Goal: Task Accomplishment & Management: Use online tool/utility

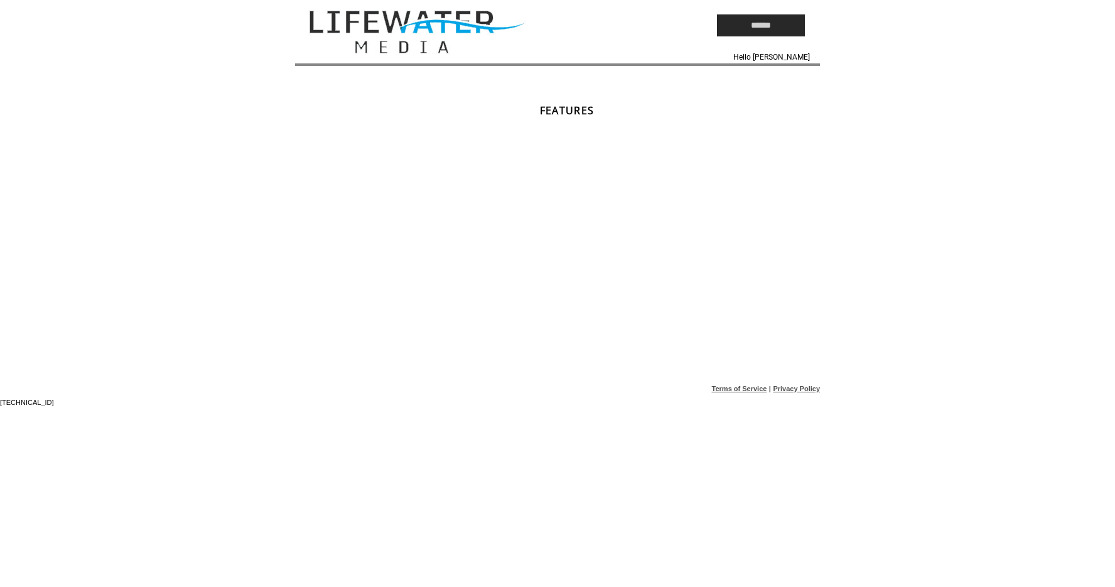
click at [389, 40] on td at bounding box center [477, 25] width 364 height 51
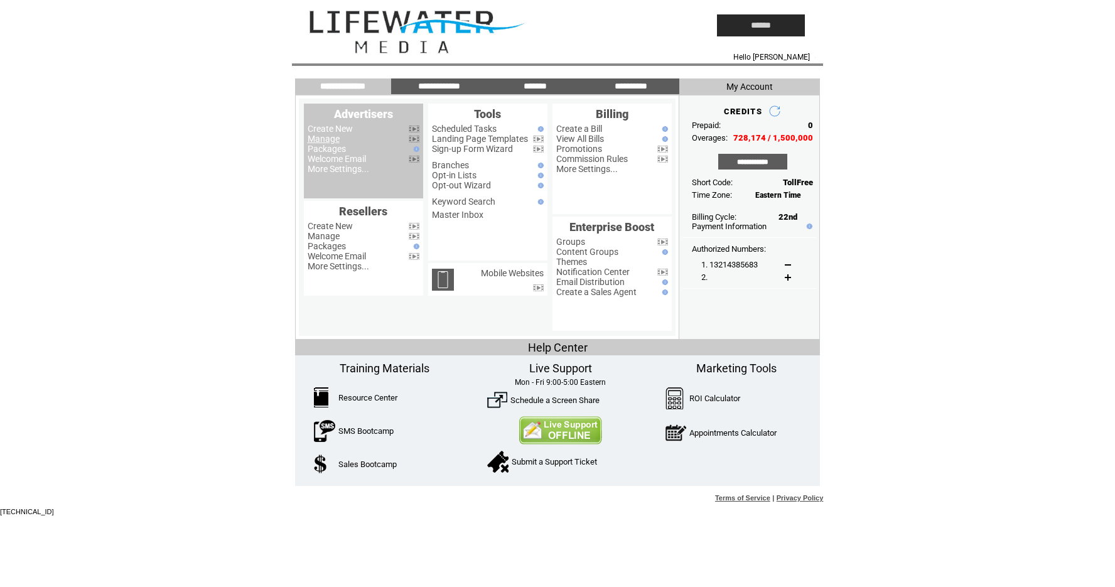
click at [323, 140] on link "Manage" at bounding box center [324, 139] width 32 height 10
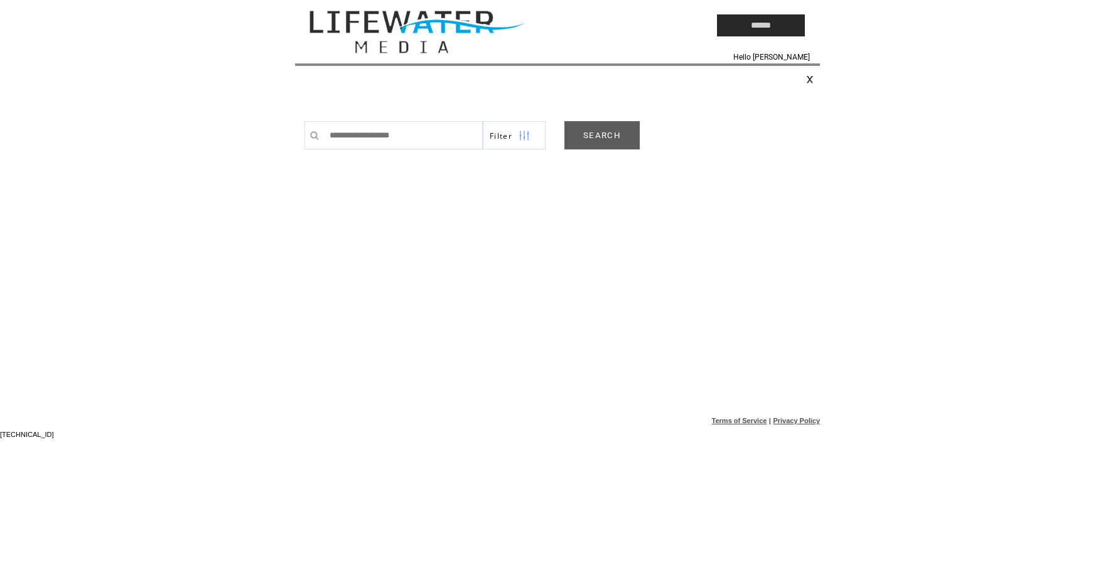
click at [590, 148] on link "SEARCH" at bounding box center [602, 135] width 75 height 28
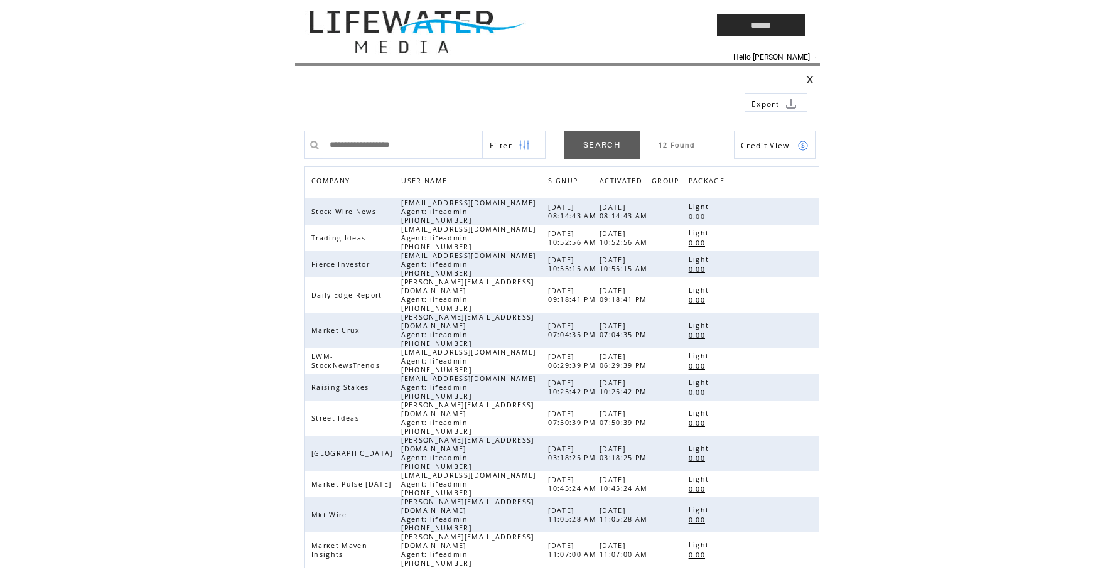
click at [752, 145] on span "Credit View" at bounding box center [765, 145] width 49 height 11
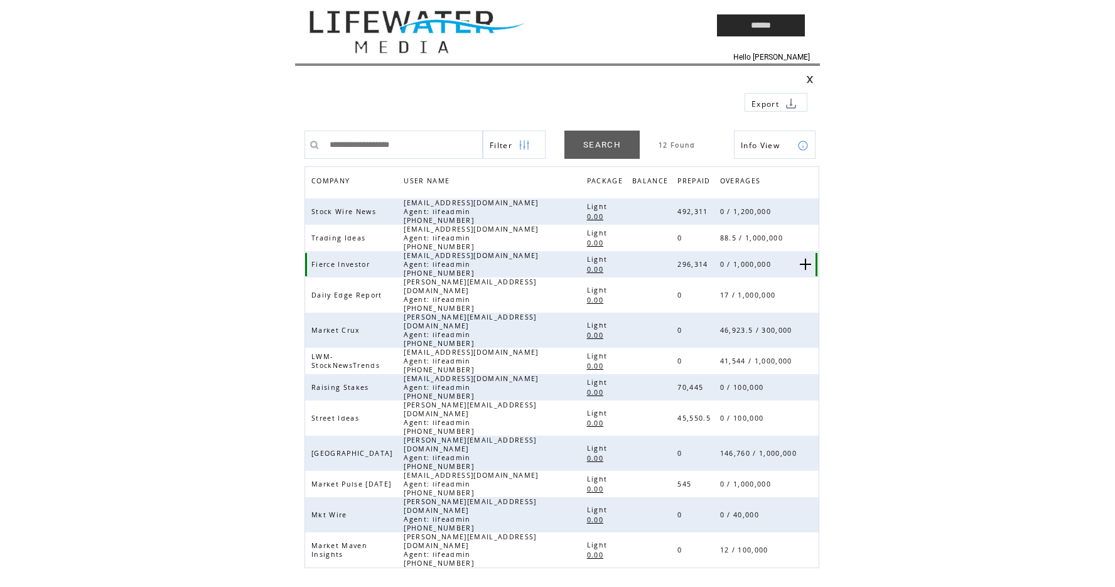
click at [806, 268] on link at bounding box center [805, 264] width 11 height 11
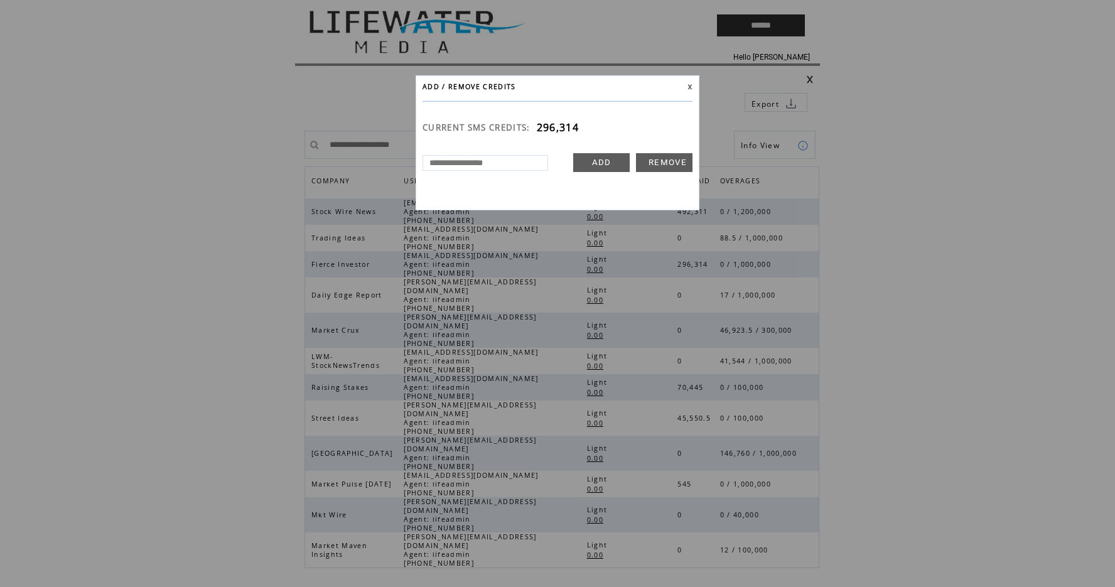
click at [531, 163] on input "text" at bounding box center [486, 163] width 126 height 16
type input "******"
click at [597, 165] on link "ADD" at bounding box center [601, 162] width 57 height 19
click at [690, 85] on link at bounding box center [690, 87] width 5 height 6
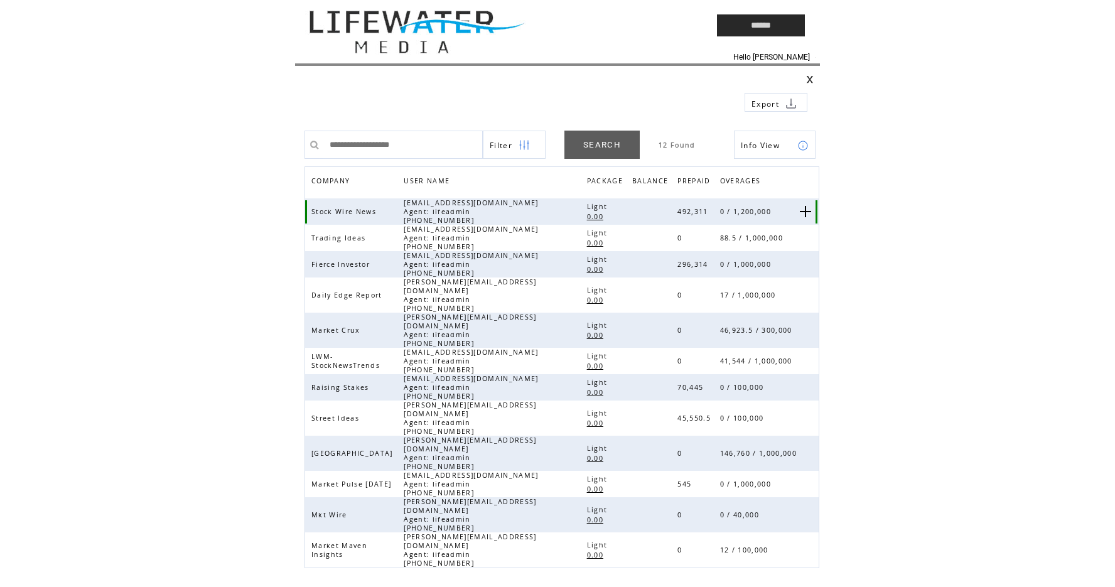
click at [807, 211] on link at bounding box center [805, 211] width 11 height 11
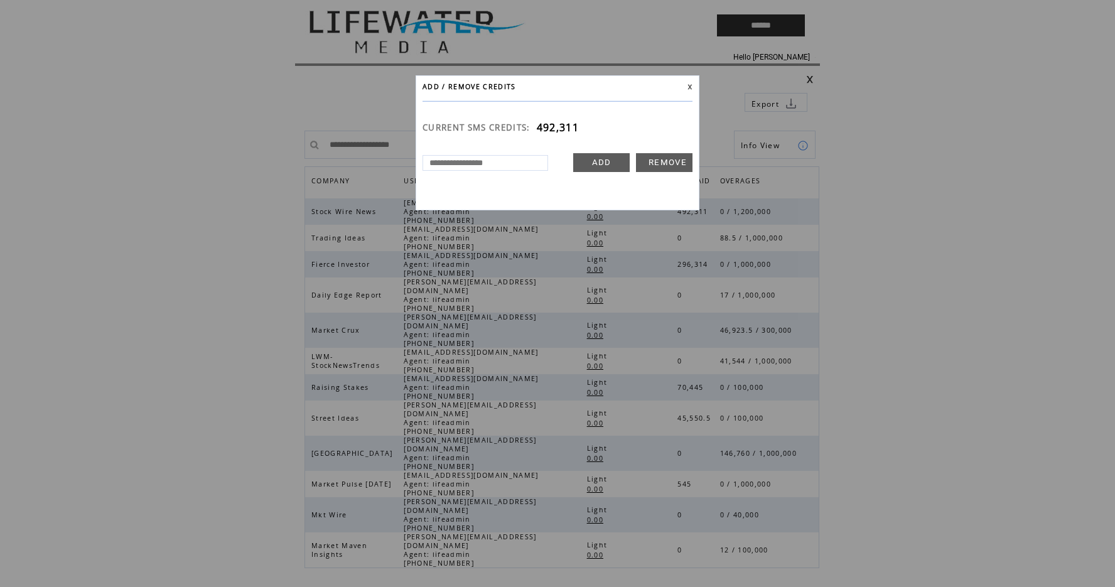
click at [499, 158] on input "text" at bounding box center [486, 163] width 126 height 16
type input "******"
click at [595, 165] on link "ADD" at bounding box center [601, 162] width 57 height 19
click at [691, 87] on link at bounding box center [690, 87] width 5 height 6
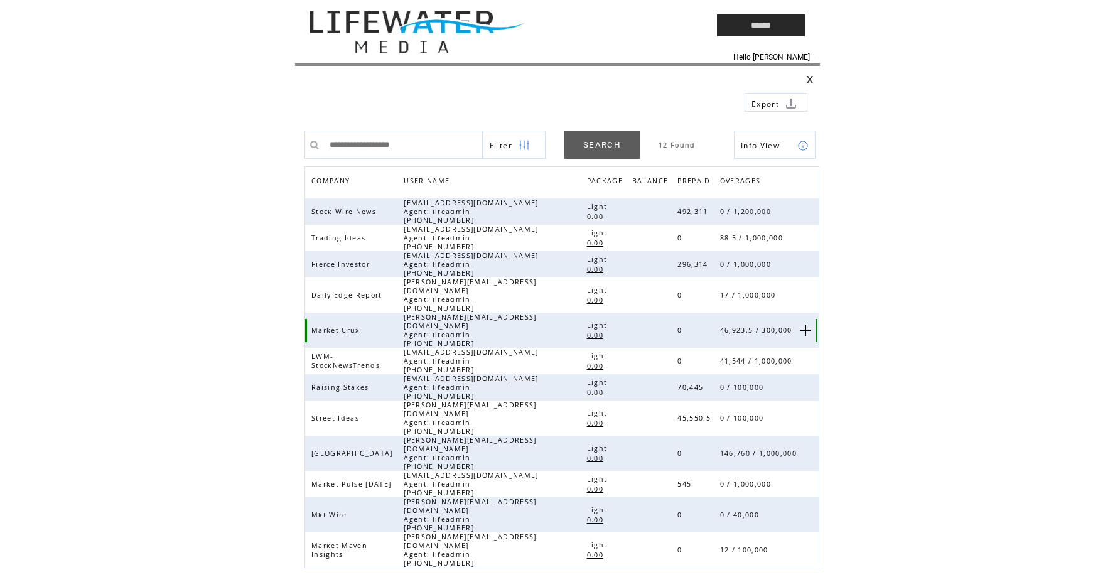
click at [804, 325] on link at bounding box center [805, 330] width 11 height 11
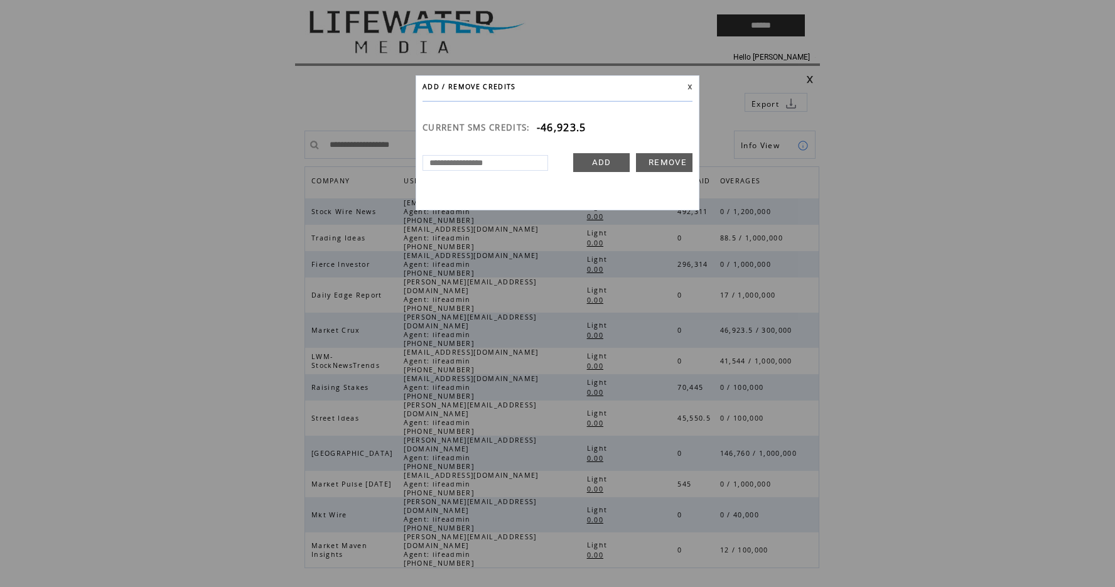
click at [521, 162] on input "text" at bounding box center [486, 163] width 126 height 16
type input "******"
click at [595, 163] on link "ADD" at bounding box center [601, 162] width 57 height 19
click at [690, 87] on link at bounding box center [690, 87] width 5 height 6
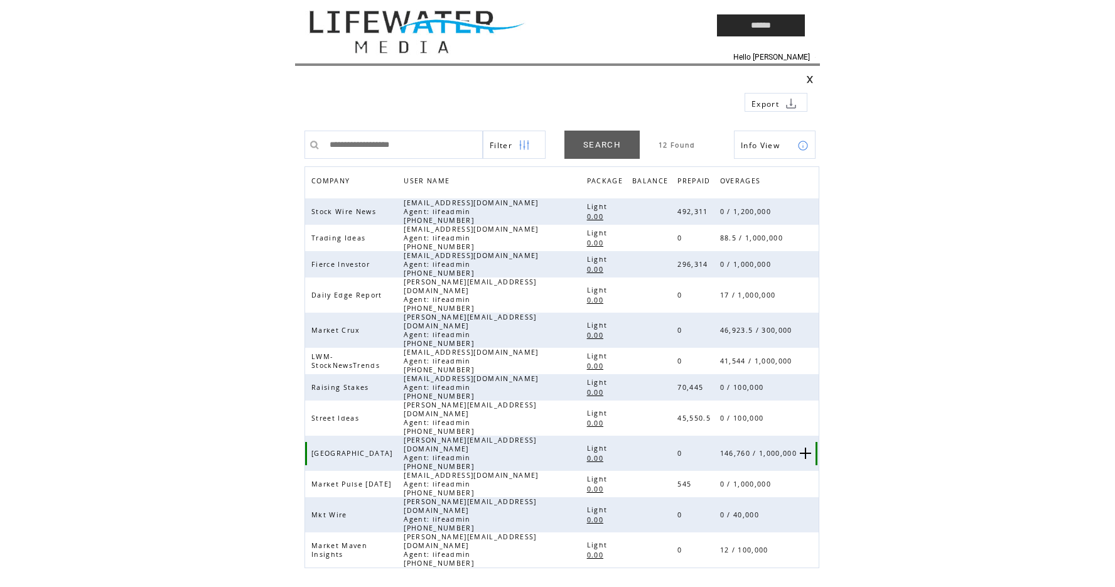
click at [803, 448] on link at bounding box center [805, 453] width 11 height 11
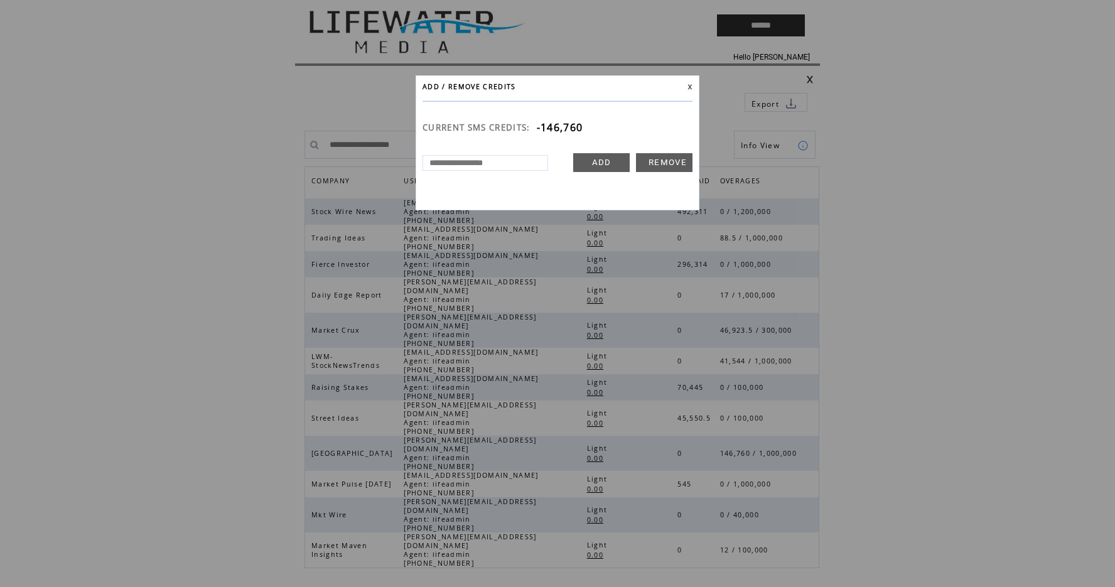
click at [507, 163] on input "text" at bounding box center [486, 163] width 126 height 16
type input "******"
click at [588, 164] on link "ADD" at bounding box center [601, 162] width 57 height 19
click at [690, 85] on link at bounding box center [690, 87] width 5 height 6
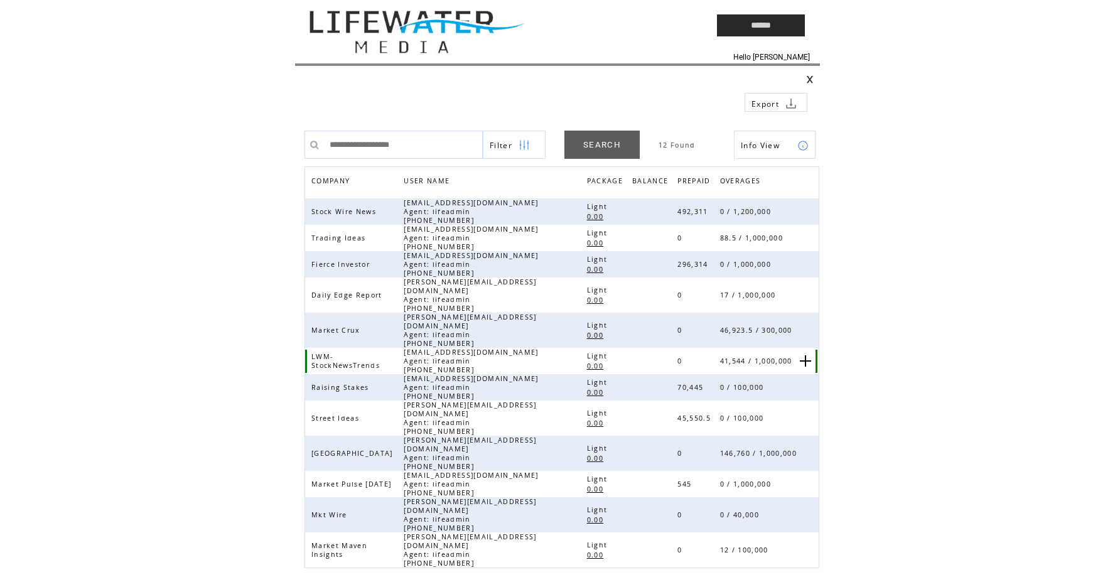
click at [808, 355] on link at bounding box center [805, 360] width 11 height 11
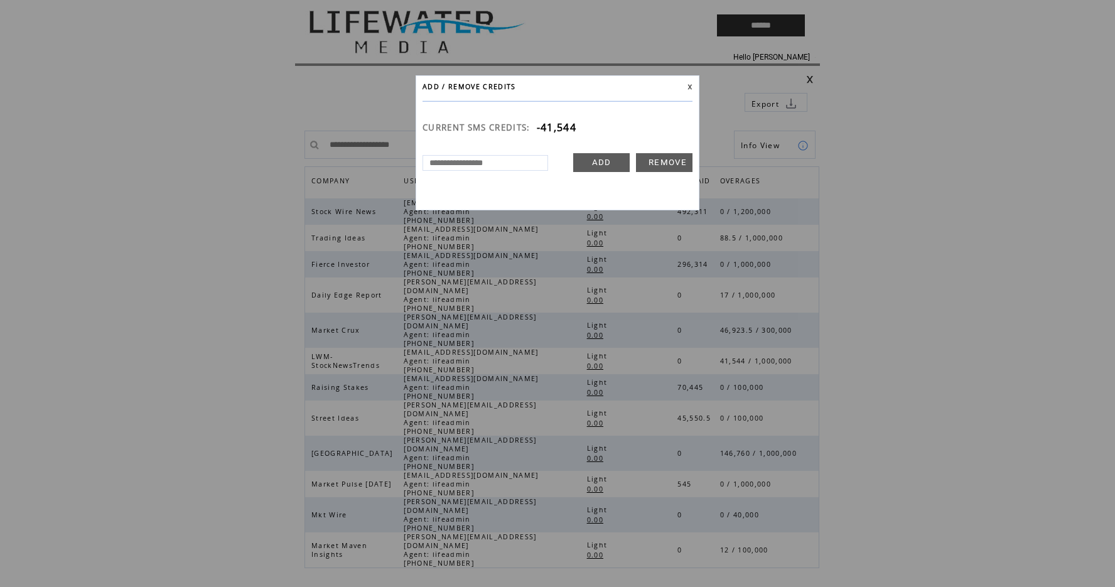
click at [533, 163] on input "text" at bounding box center [486, 163] width 126 height 16
type input "******"
click at [588, 163] on link "ADD" at bounding box center [601, 162] width 57 height 19
click at [688, 87] on link at bounding box center [690, 87] width 5 height 6
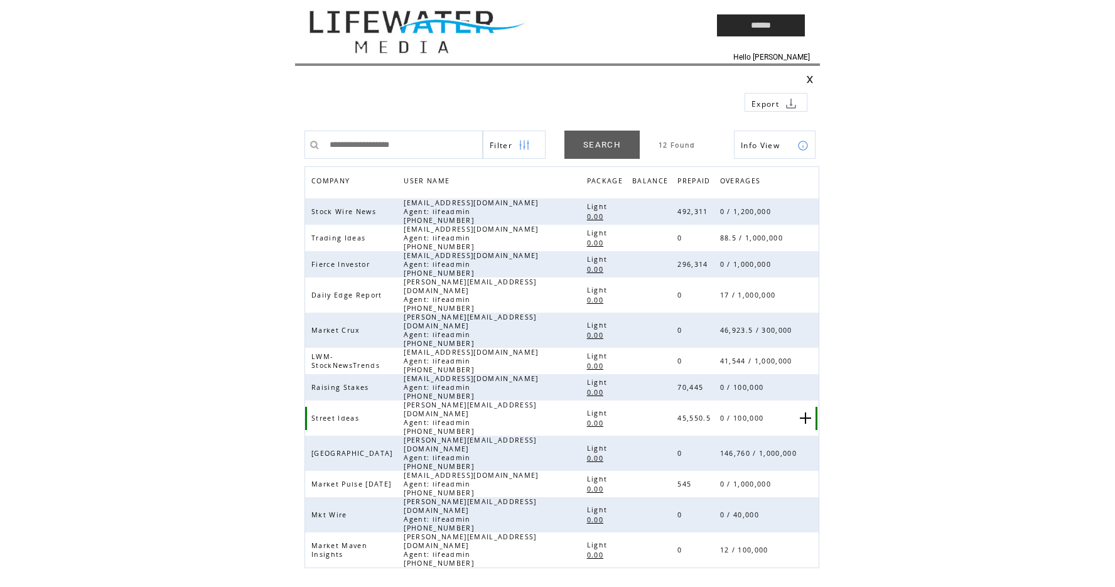
click at [804, 413] on link at bounding box center [805, 418] width 11 height 11
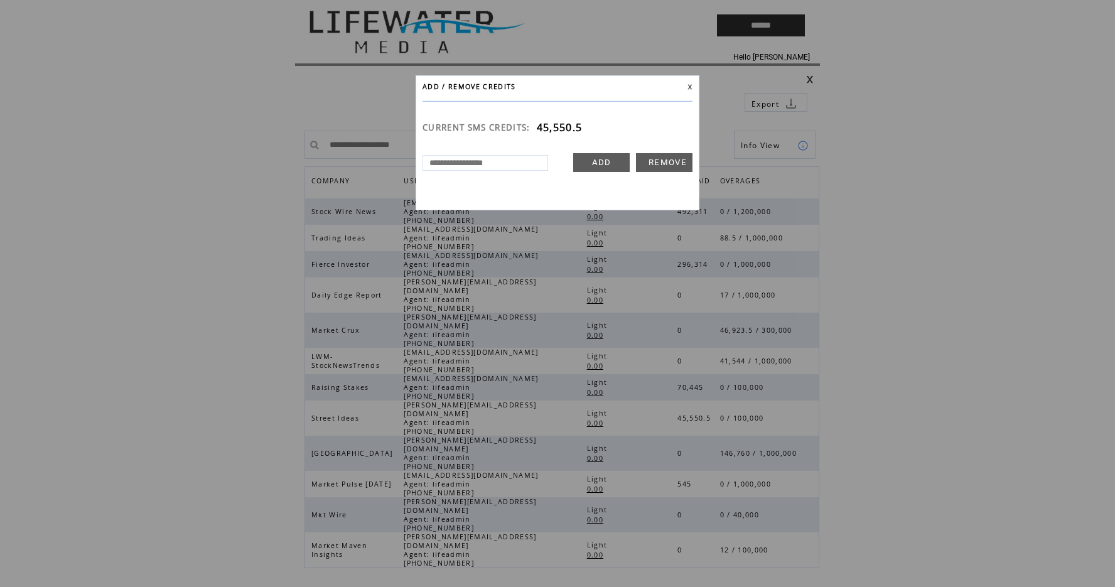
click at [519, 160] on input "text" at bounding box center [486, 163] width 126 height 16
type input "******"
click at [594, 165] on link "ADD" at bounding box center [601, 162] width 57 height 19
click at [690, 85] on link at bounding box center [690, 87] width 5 height 6
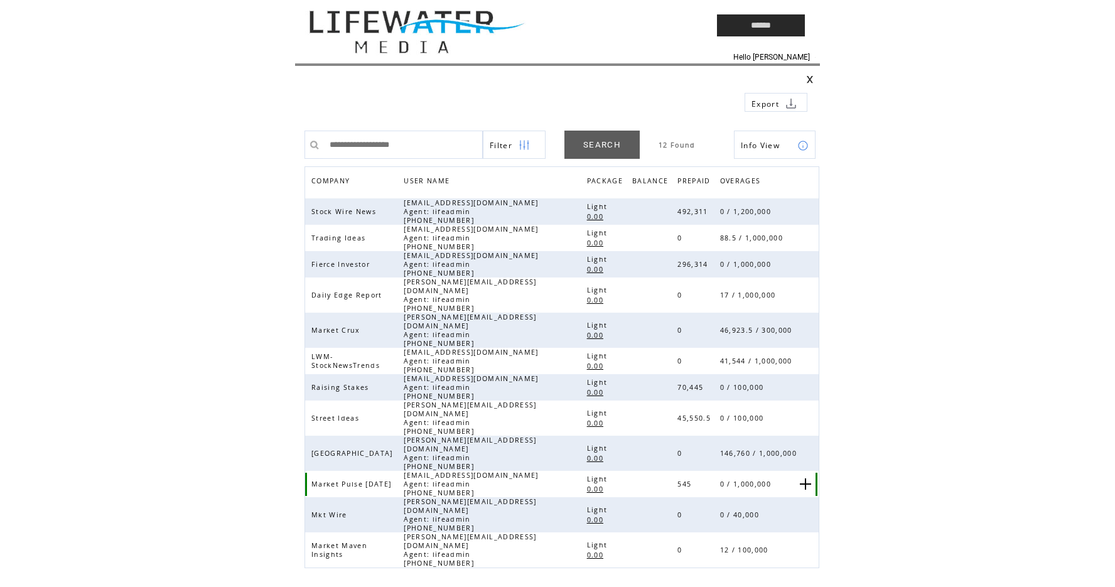
click at [804, 479] on link at bounding box center [805, 484] width 11 height 11
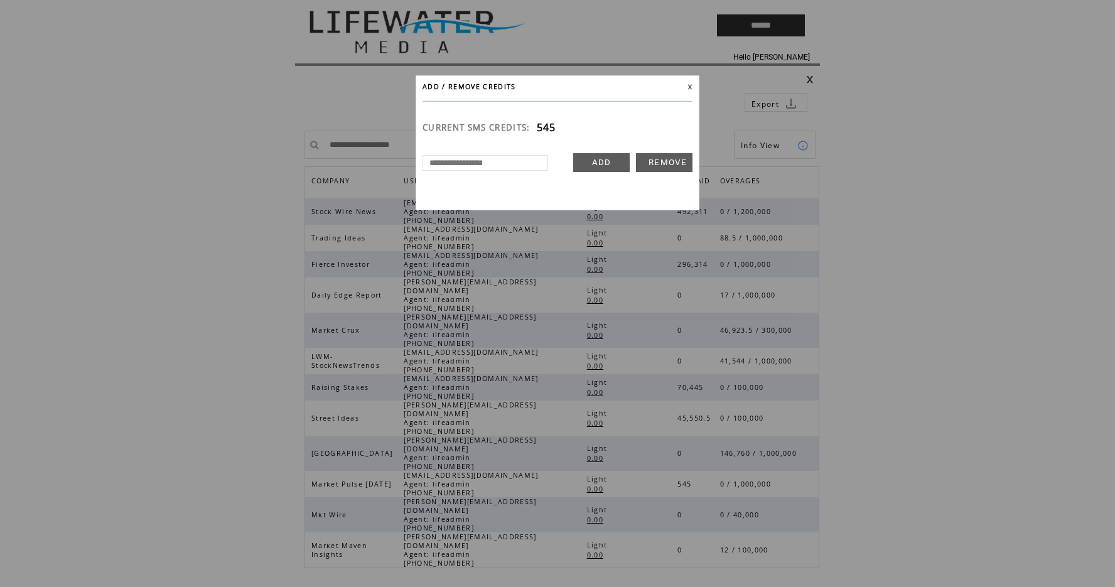
click at [492, 171] on td at bounding box center [486, 162] width 126 height 19
click at [490, 159] on input "text" at bounding box center [486, 163] width 126 height 16
type input "******"
click at [609, 161] on link "ADD" at bounding box center [601, 162] width 57 height 19
click at [691, 82] on td at bounding box center [679, 86] width 27 height 9
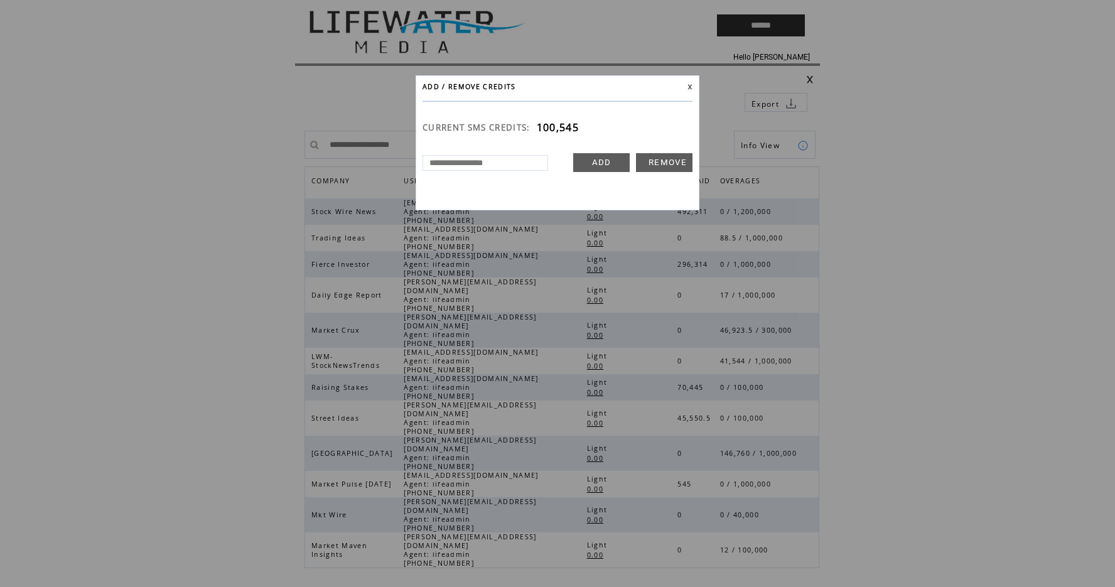
click at [690, 85] on link at bounding box center [690, 87] width 5 height 6
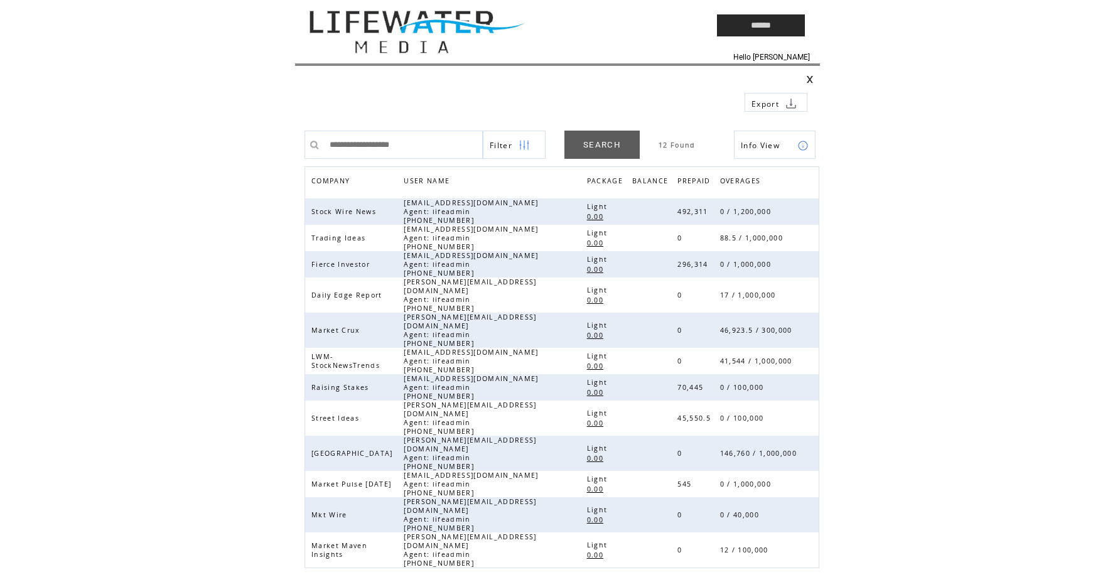
click at [753, 133] on td "Info View" at bounding box center [764, 145] width 46 height 28
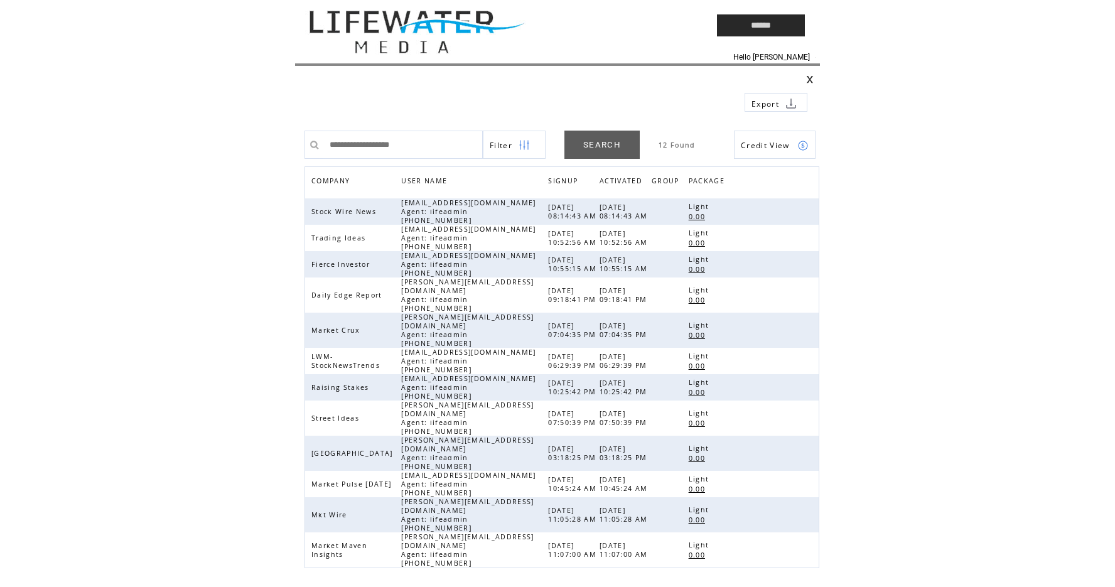
click at [753, 133] on td "Credit View" at bounding box center [766, 145] width 50 height 28
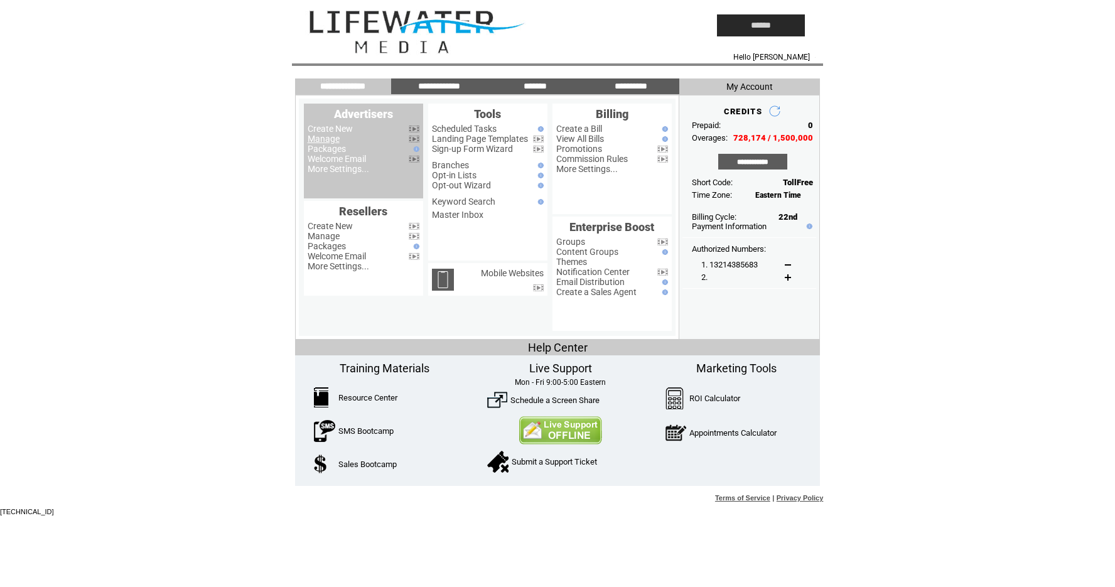
click at [334, 135] on link "Manage" at bounding box center [324, 139] width 32 height 10
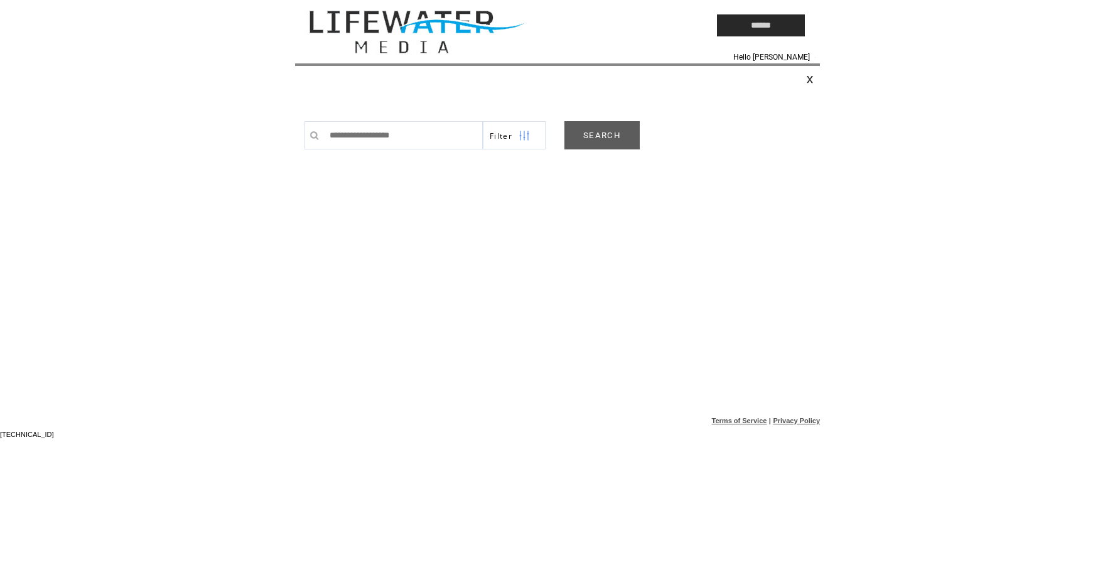
click at [603, 141] on link "SEARCH" at bounding box center [602, 135] width 75 height 28
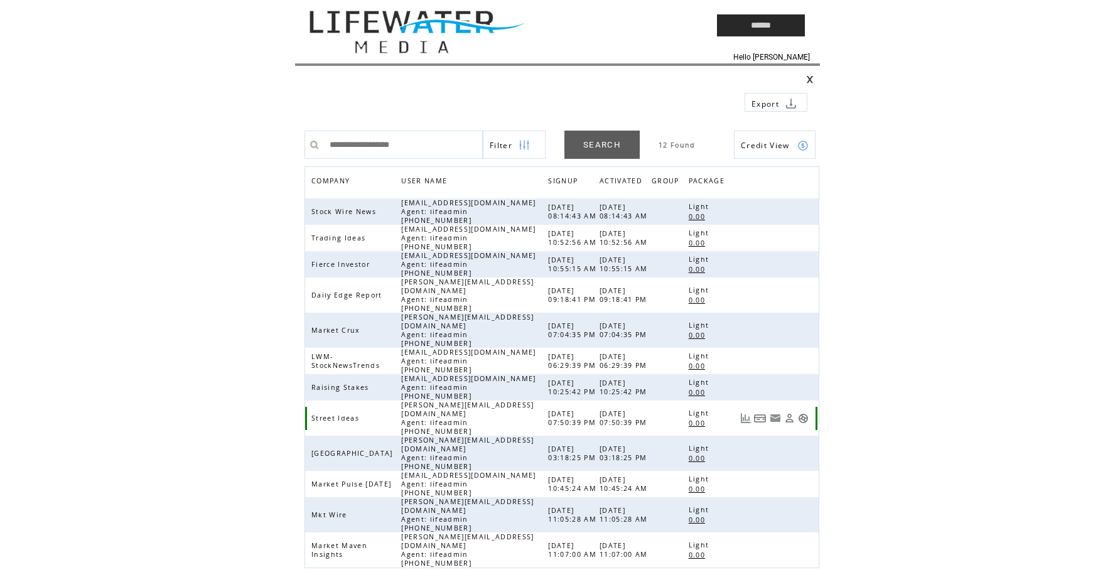
click at [806, 413] on link at bounding box center [803, 418] width 11 height 11
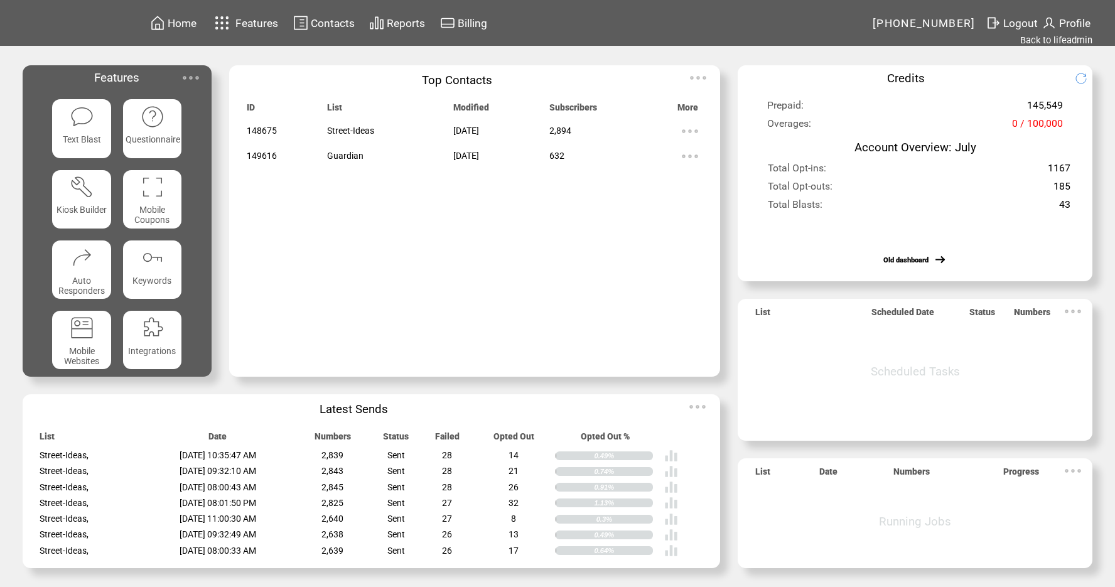
click at [407, 31] on td "Reports" at bounding box center [406, 22] width 40 height 17
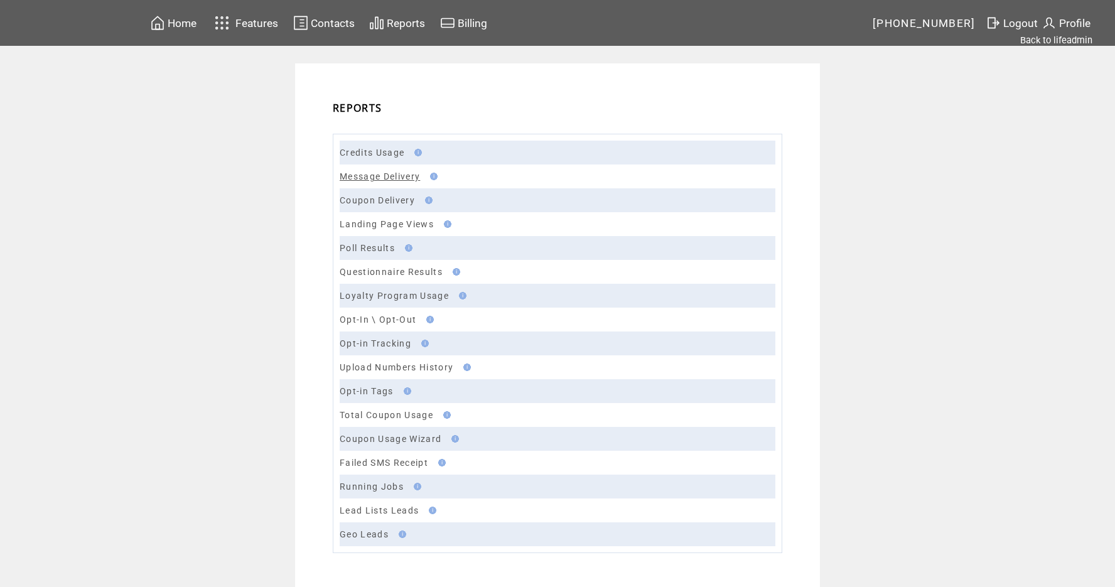
click at [388, 173] on link "Message Delivery" at bounding box center [380, 176] width 80 height 10
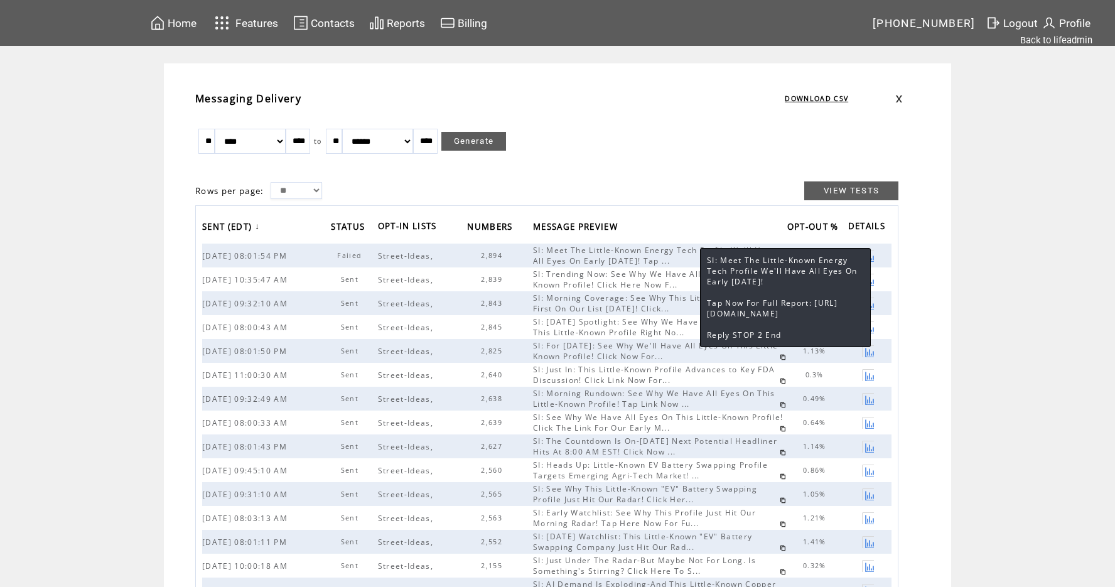
click at [665, 260] on span "SI: Meet The Little-Known Energy Tech Profile We'll Have All Eyes On Early Tomo…" at bounding box center [655, 255] width 244 height 21
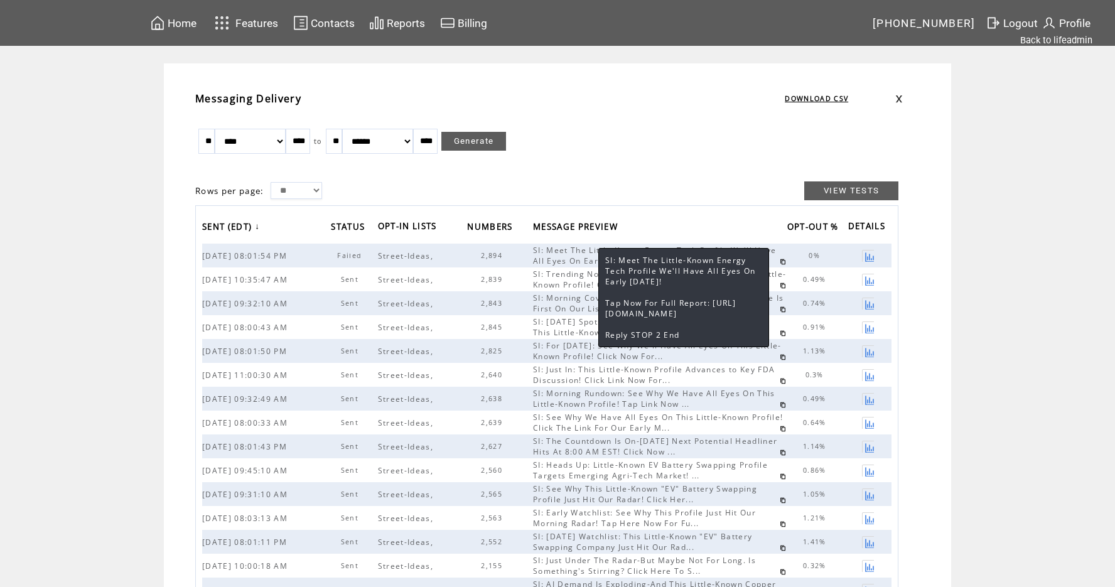
click at [586, 263] on span "SI: Meet The Little-Known Energy Tech Profile We'll Have All Eyes On Early Tomo…" at bounding box center [655, 255] width 244 height 21
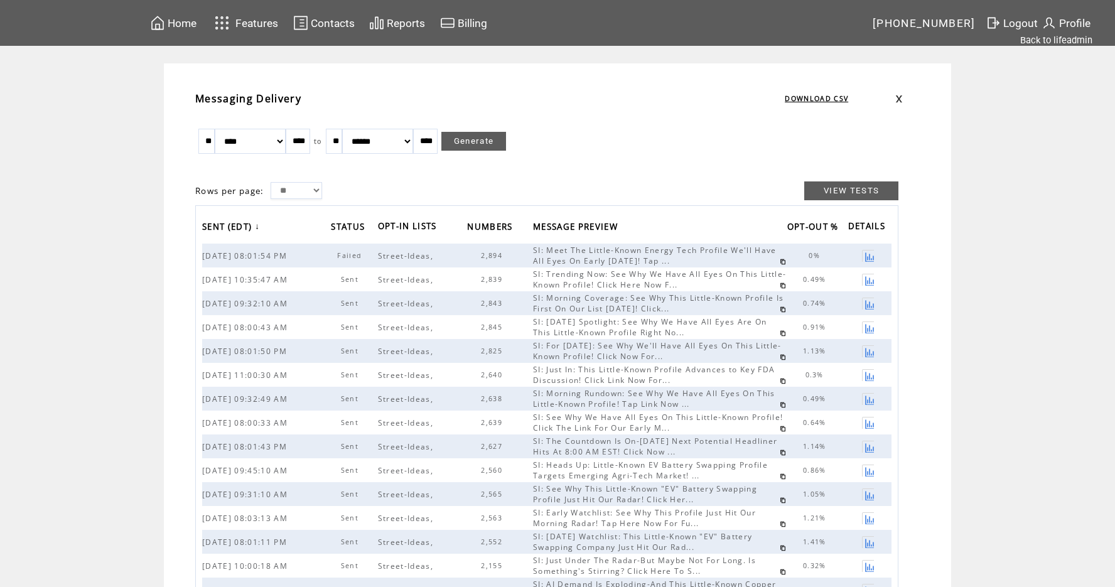
click at [596, 250] on span "SI: Meet The Little-Known Energy Tech Profile We'll Have All Eyes On Early Tomo…" at bounding box center [655, 255] width 244 height 21
click at [656, 246] on span "SI: Meet The Little-Known Energy Tech Profile We'll Have All Eyes On Early Tomo…" at bounding box center [655, 255] width 244 height 21
click at [637, 251] on span "SI: Meet The Little-Known Energy Tech Profile We'll Have All Eyes On Early Tomo…" at bounding box center [655, 255] width 244 height 21
click at [871, 255] on link at bounding box center [868, 256] width 12 height 12
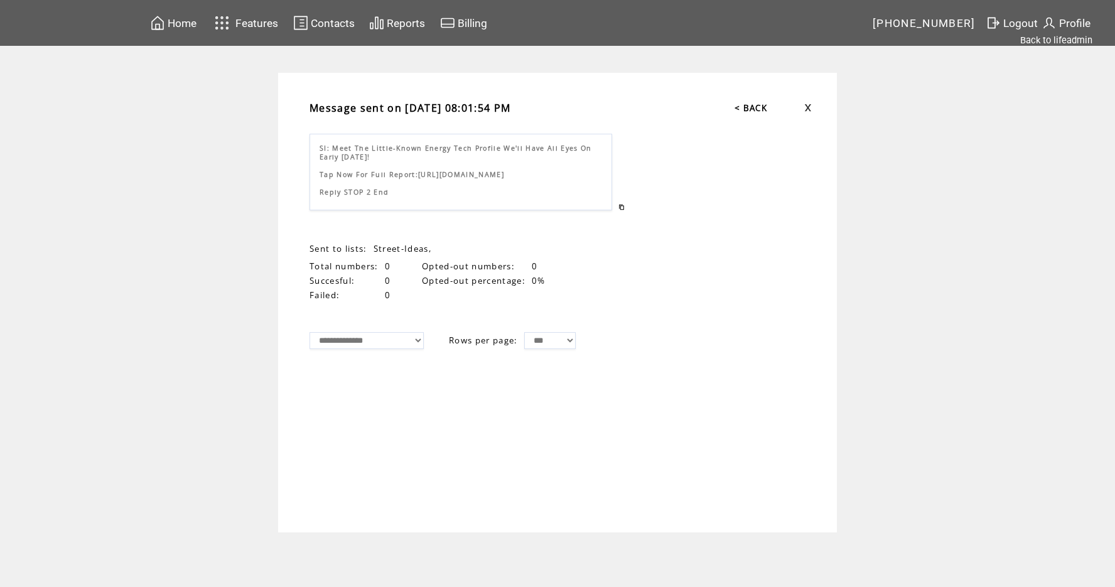
click at [389, 184] on div "SI: Meet The Little-Known Energy Tech Profile We'll Have All Eyes On Early Tomo…" at bounding box center [461, 172] width 303 height 77
click at [398, 195] on div "SI: Meet The Little-Known Energy Tech Profile We'll Have All Eyes On Early Tomo…" at bounding box center [461, 172] width 303 height 77
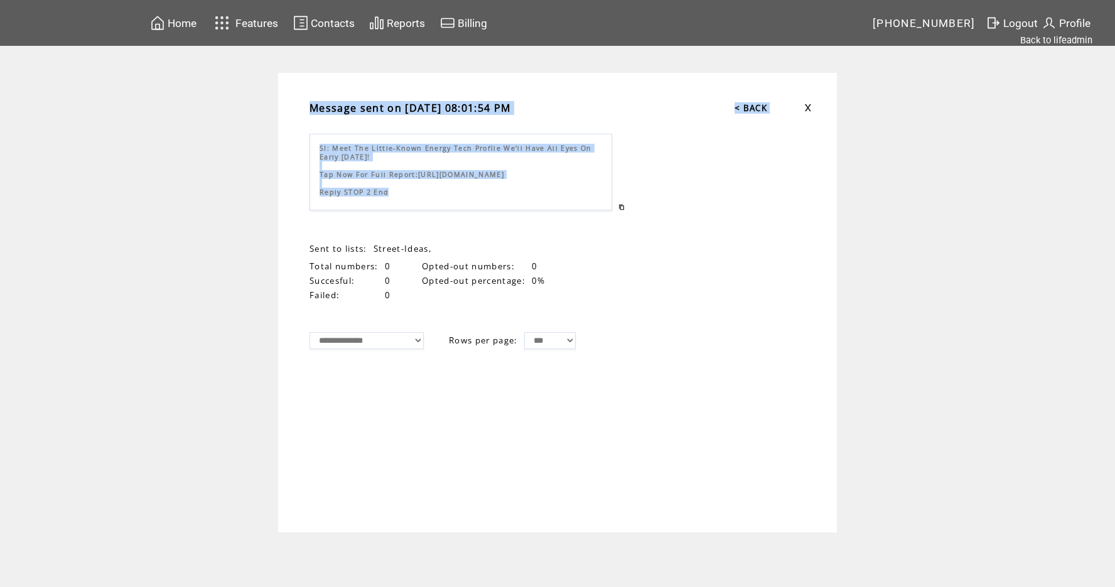
drag, startPoint x: 387, startPoint y: 195, endPoint x: 299, endPoint y: 147, distance: 100.0
click at [299, 147] on td "Message sent on 08/11/2025 08:01:54 PM < BACK SI: Meet The Little-Known Energy …" at bounding box center [557, 151] width 521 height 119
copy form "Message sent on 08/11/2025 08:01:54 PM < BACK SI: Meet The Little-Known Energy …"
click at [352, 162] on div "SI: Meet The Little-Known Energy Tech Profile We'll Have All Eyes On Early Tomo…" at bounding box center [461, 172] width 303 height 77
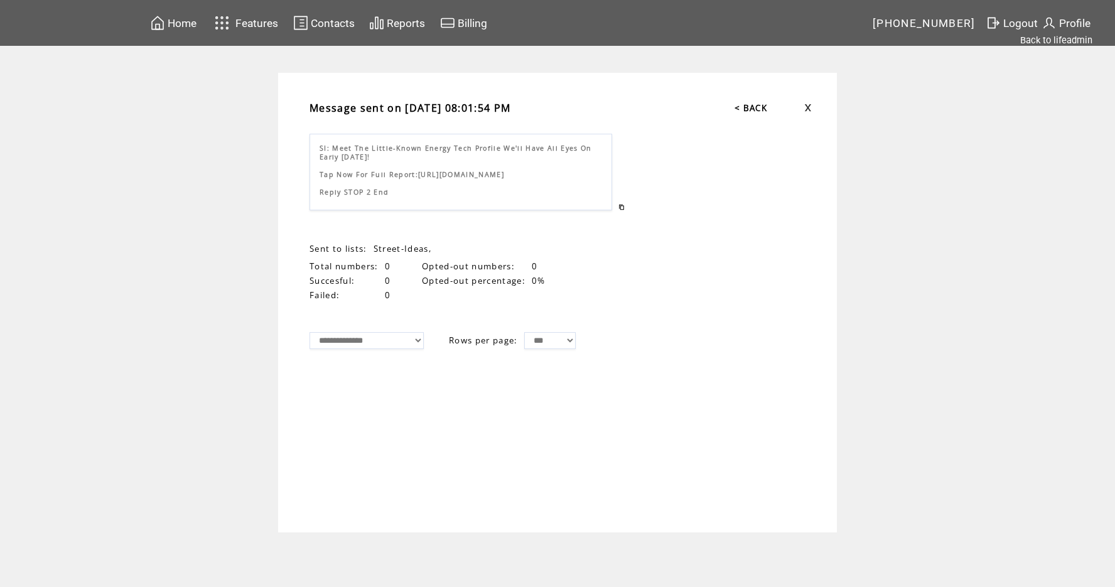
click at [398, 192] on div "SI: Meet The Little-Known Energy Tech Profile We'll Have All Eyes On Early Tomo…" at bounding box center [461, 172] width 303 height 77
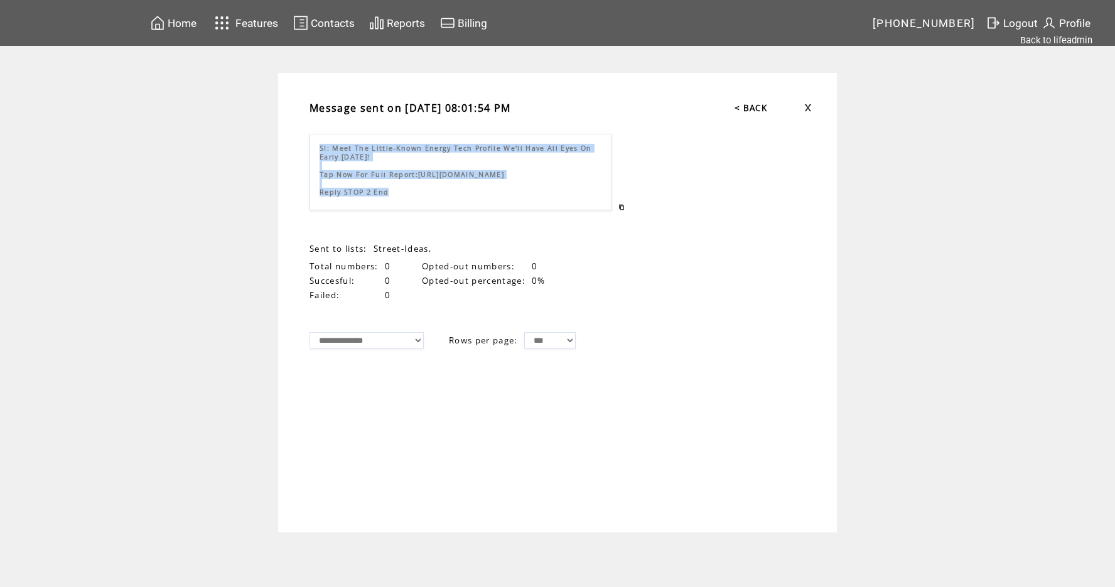
drag, startPoint x: 389, startPoint y: 192, endPoint x: 318, endPoint y: 151, distance: 81.9
click at [318, 151] on div "SI: Meet The Little-Known Energy Tech Profile We'll Have All Eyes On Early Tomo…" at bounding box center [461, 172] width 303 height 77
copy span "SI: Meet The Little-Known Energy Tech Profile We'll Have All Eyes On Early Tomo…"
click at [328, 26] on span "Contacts" at bounding box center [333, 23] width 44 height 13
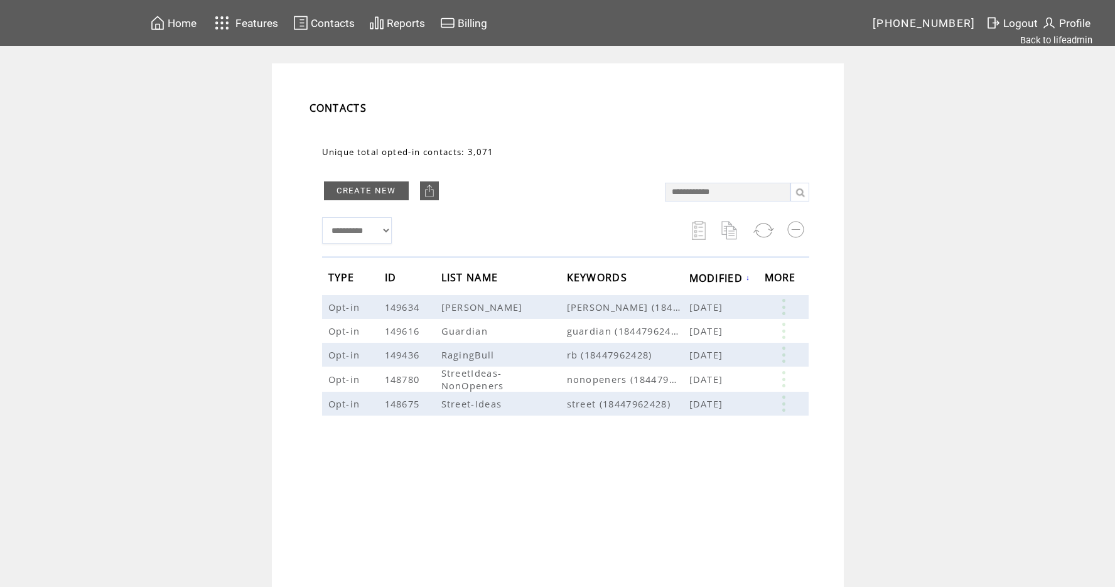
click at [215, 30] on img at bounding box center [222, 23] width 22 height 21
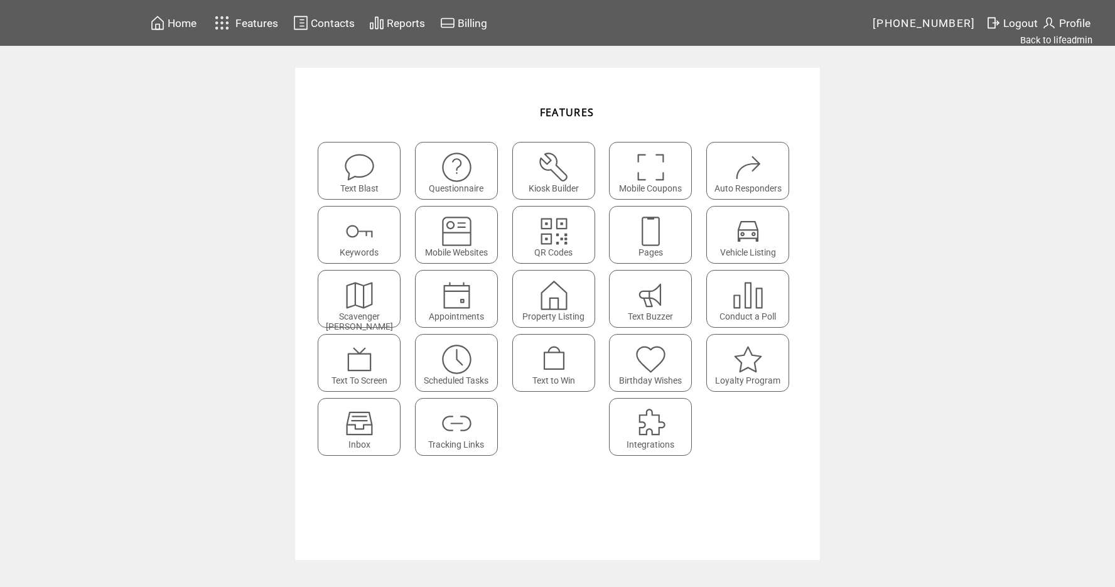
click at [355, 176] on img at bounding box center [359, 167] width 33 height 33
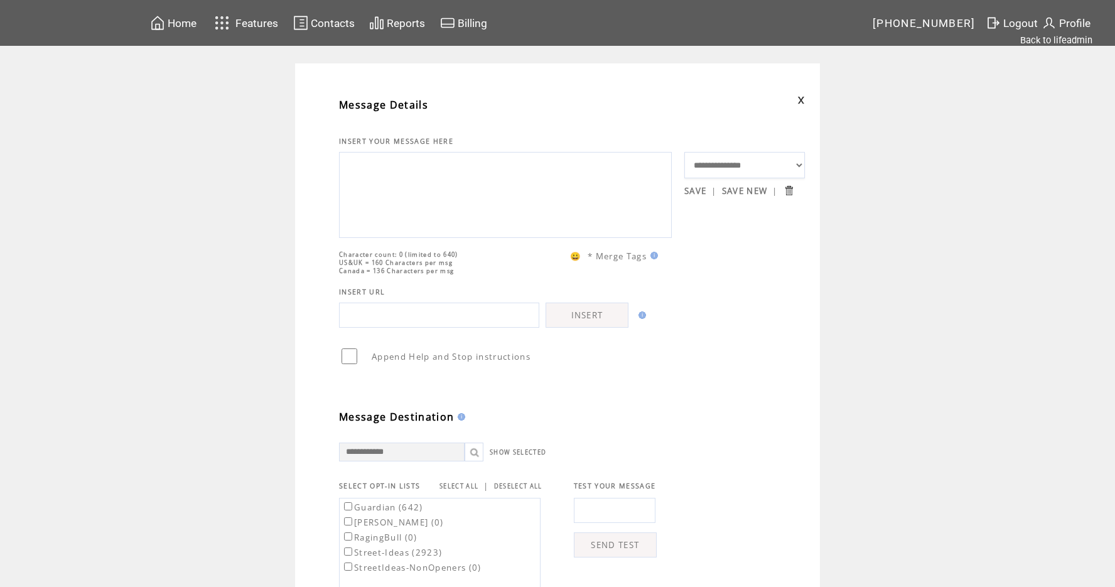
click at [360, 176] on textarea at bounding box center [505, 193] width 319 height 75
click at [395, 19] on span "Reports" at bounding box center [406, 23] width 38 height 13
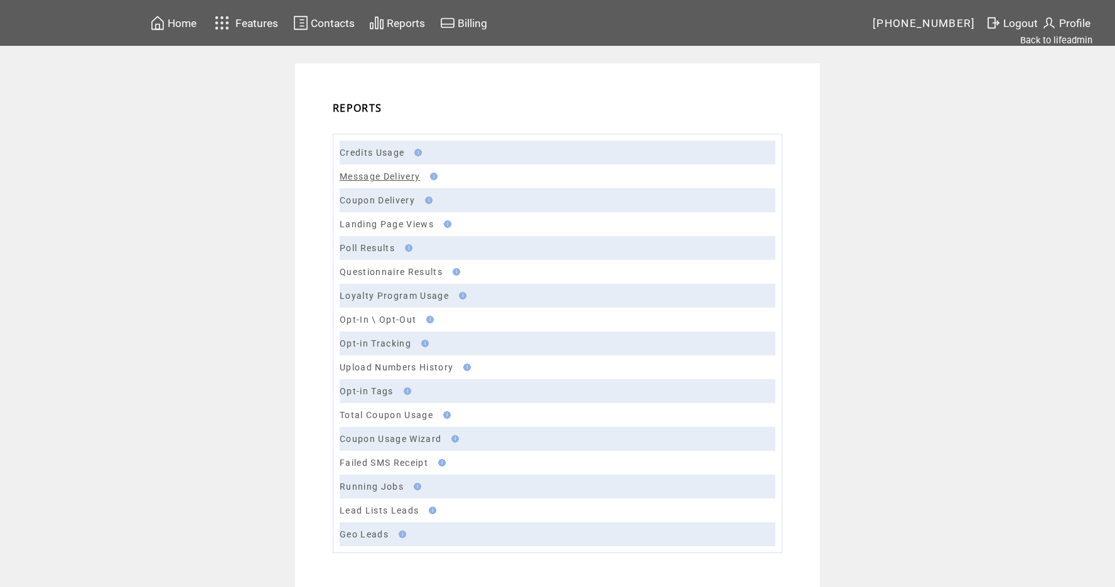
click at [374, 177] on link "Message Delivery" at bounding box center [380, 176] width 80 height 10
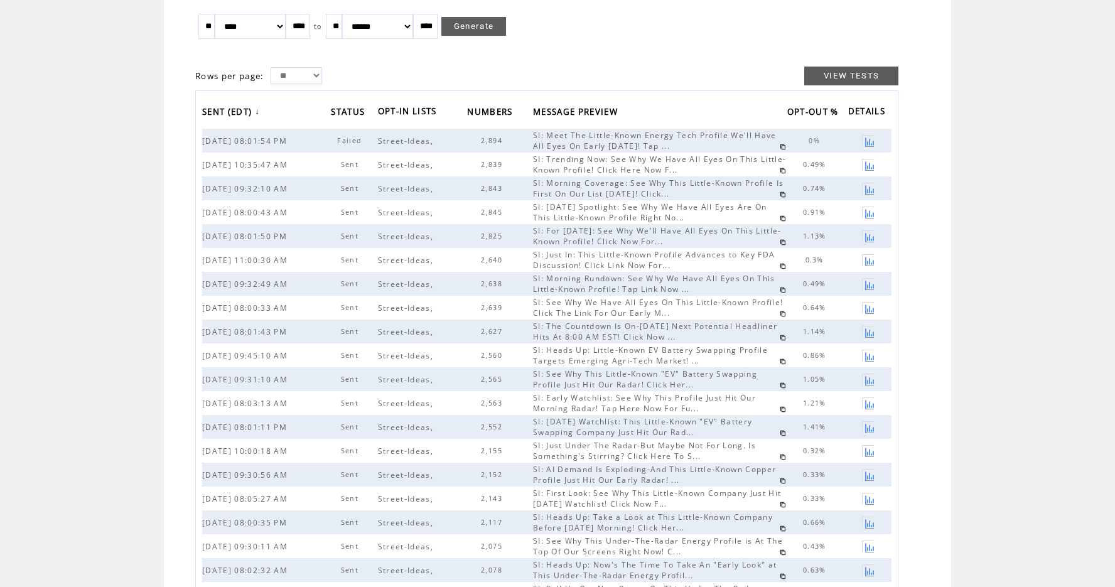
scroll to position [57, 0]
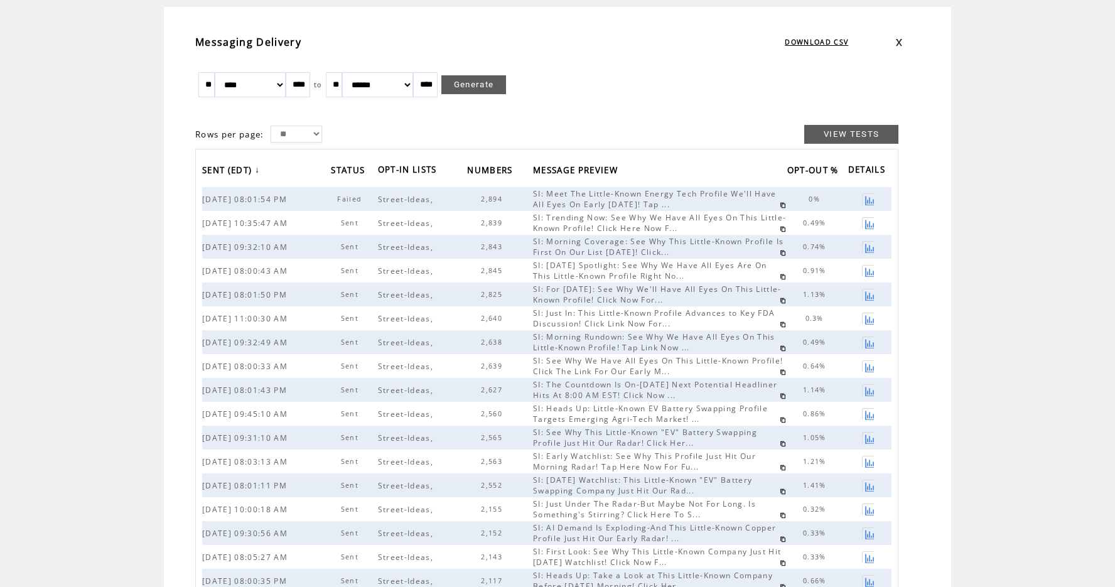
click at [352, 201] on span "Failed" at bounding box center [351, 199] width 28 height 9
click at [387, 295] on span "Street-Ideas," at bounding box center [407, 295] width 58 height 11
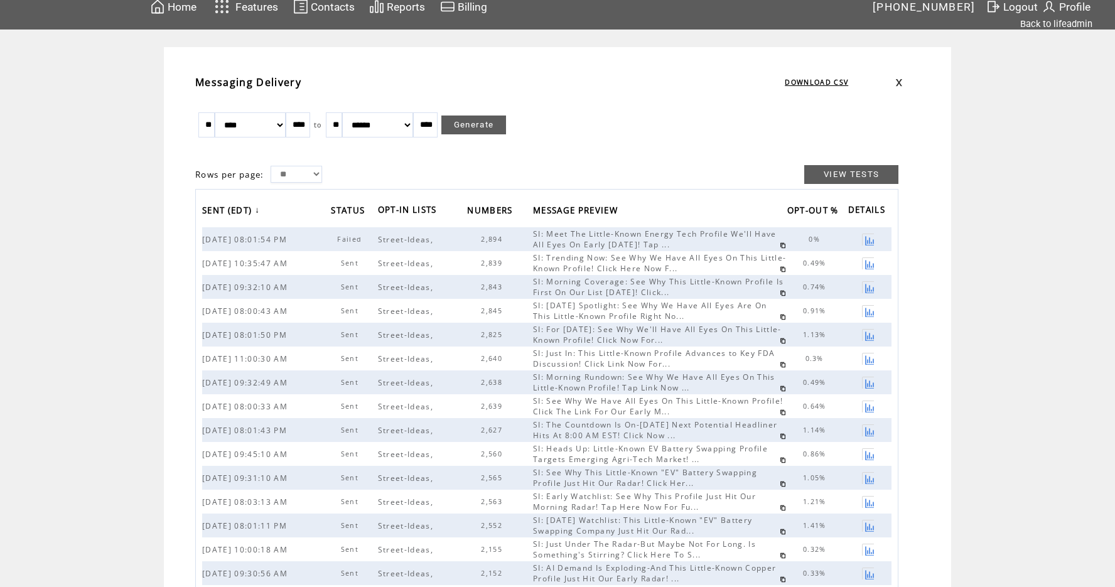
scroll to position [0, 0]
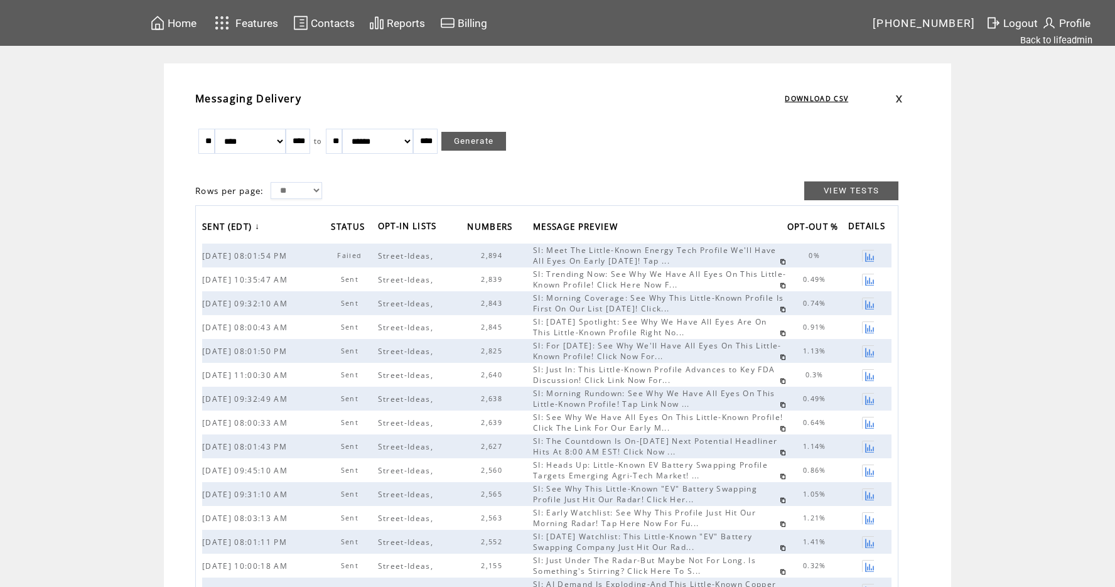
click at [235, 28] on table "Features" at bounding box center [244, 23] width 71 height 24
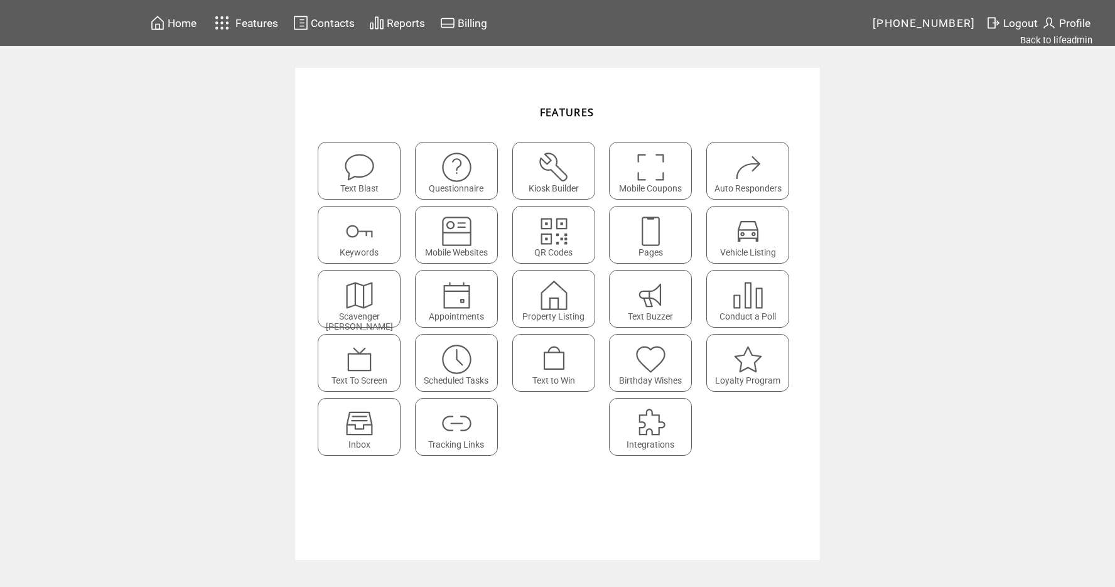
click at [362, 169] on img at bounding box center [359, 167] width 33 height 33
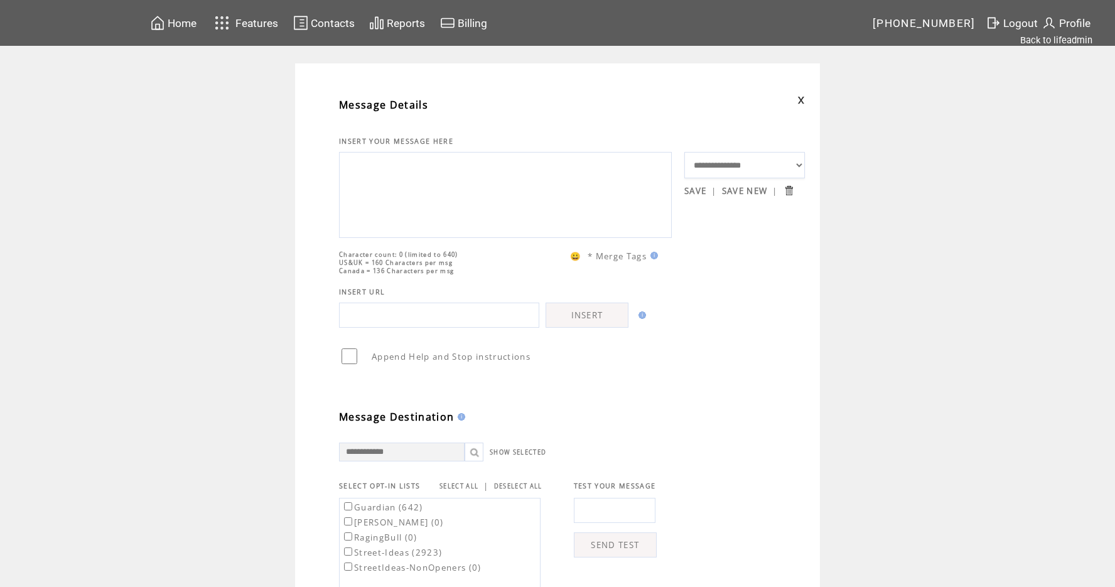
click at [362, 169] on textarea at bounding box center [505, 193] width 319 height 75
paste textarea "**********"
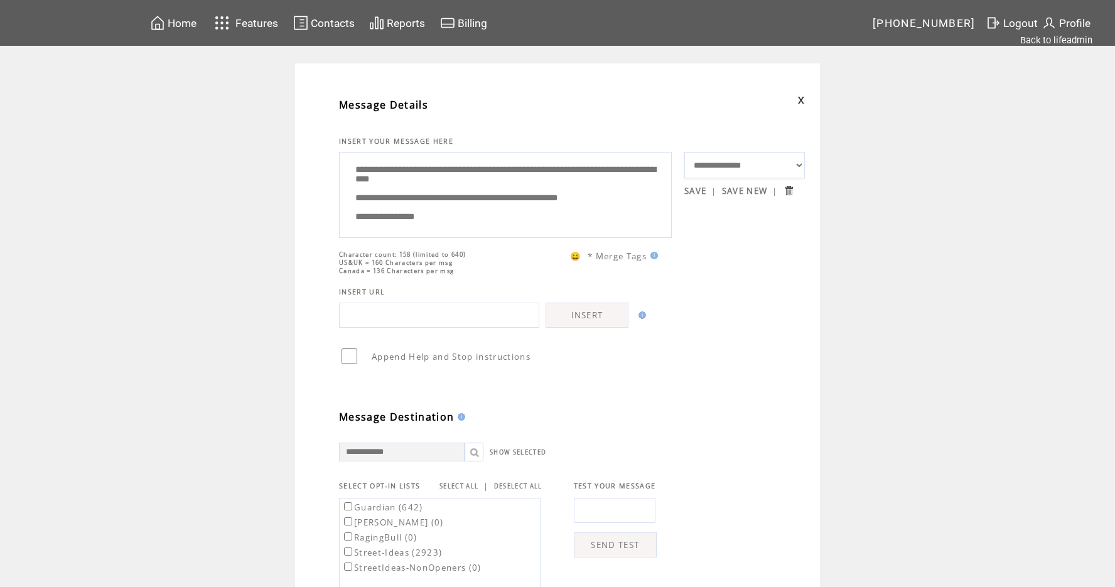
type textarea "**********"
click at [585, 521] on input "text" at bounding box center [615, 510] width 82 height 25
click at [580, 523] on input "**********" at bounding box center [615, 510] width 82 height 25
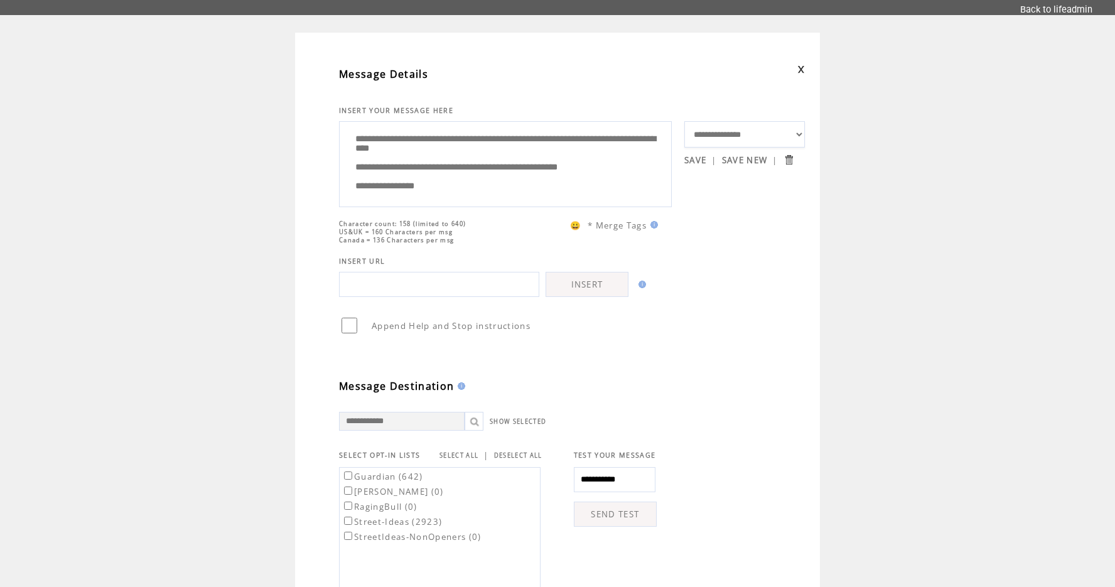
scroll to position [52, 0]
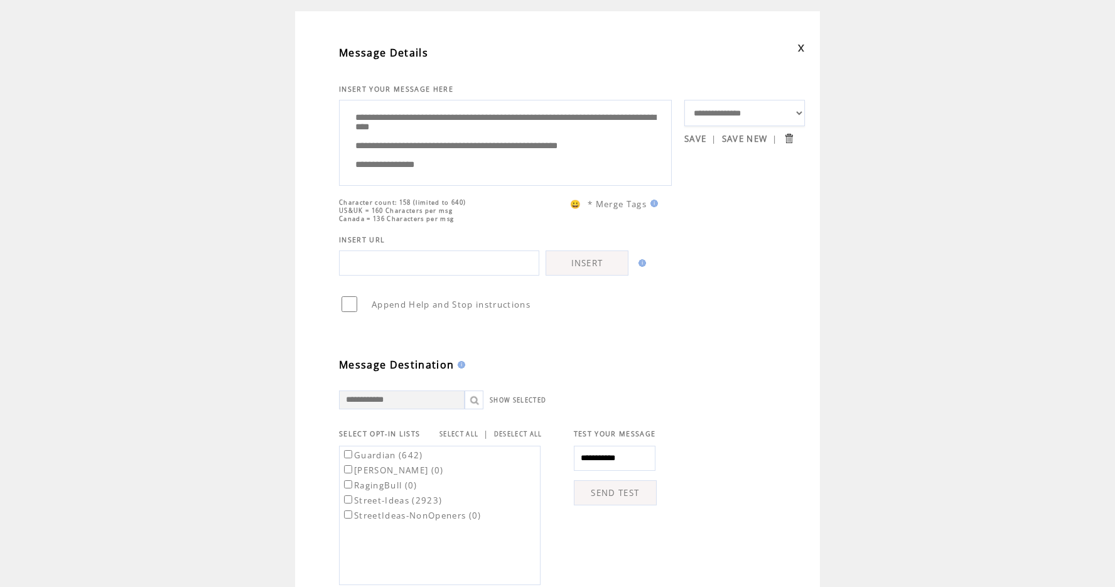
type input "**********"
click at [632, 506] on link "SEND TEST" at bounding box center [615, 492] width 83 height 25
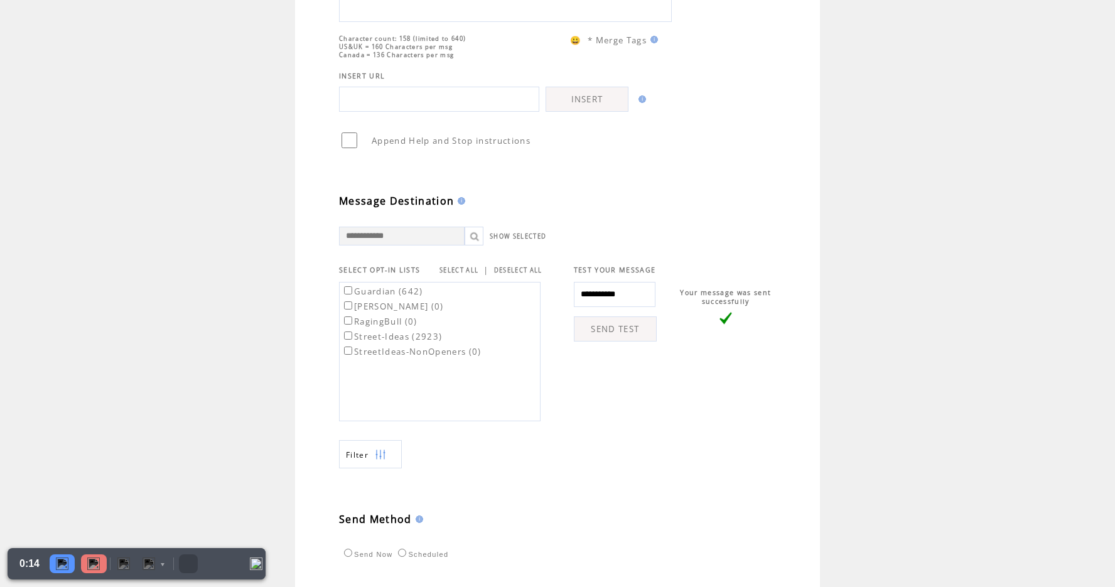
scroll to position [352, 0]
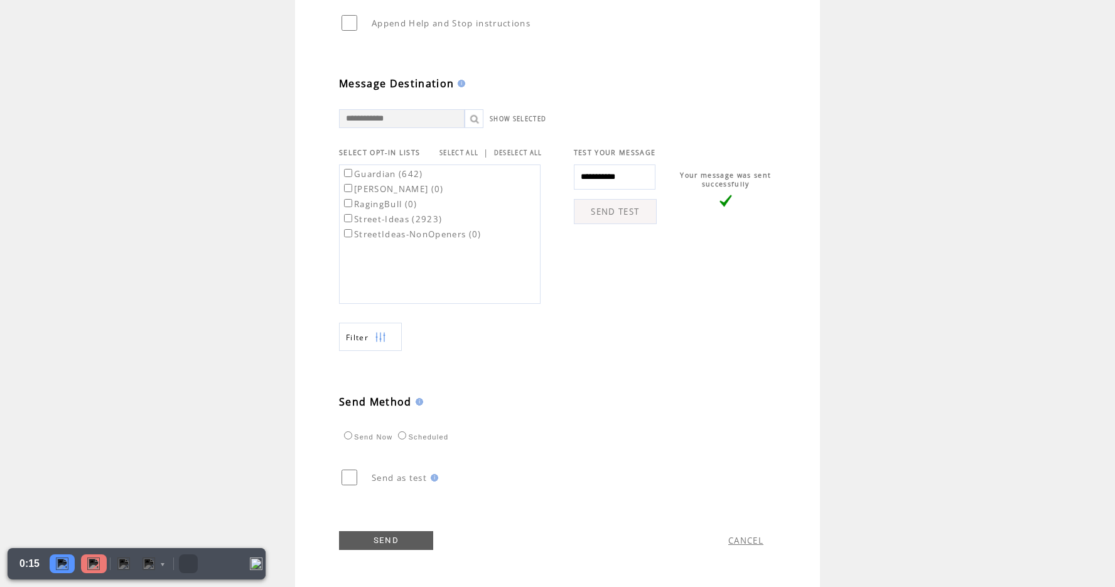
click at [377, 544] on link "SEND" at bounding box center [386, 540] width 94 height 19
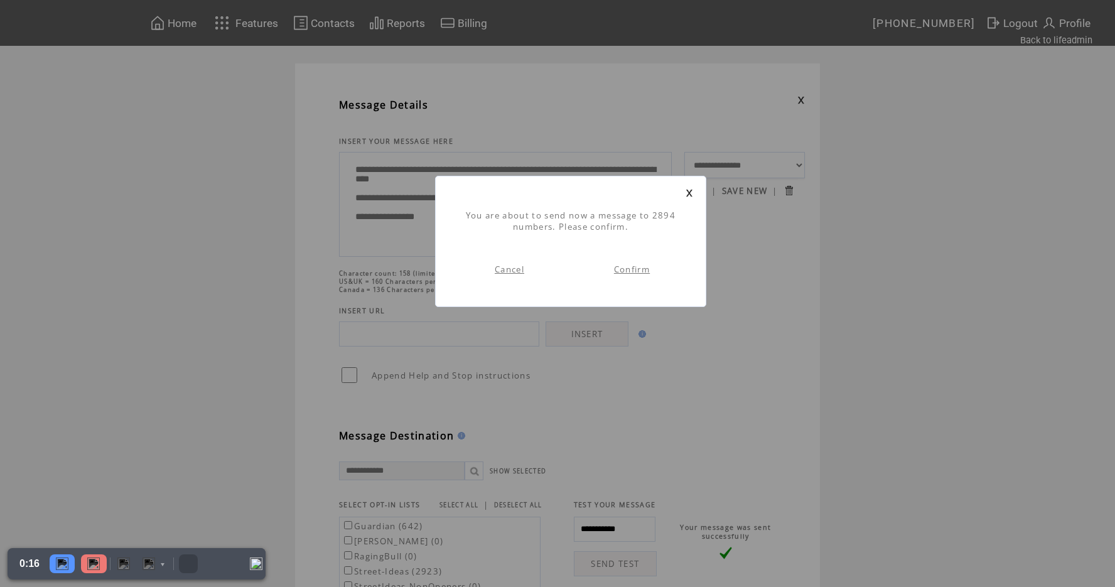
scroll to position [1, 0]
click at [644, 268] on link "Confirm" at bounding box center [632, 269] width 36 height 11
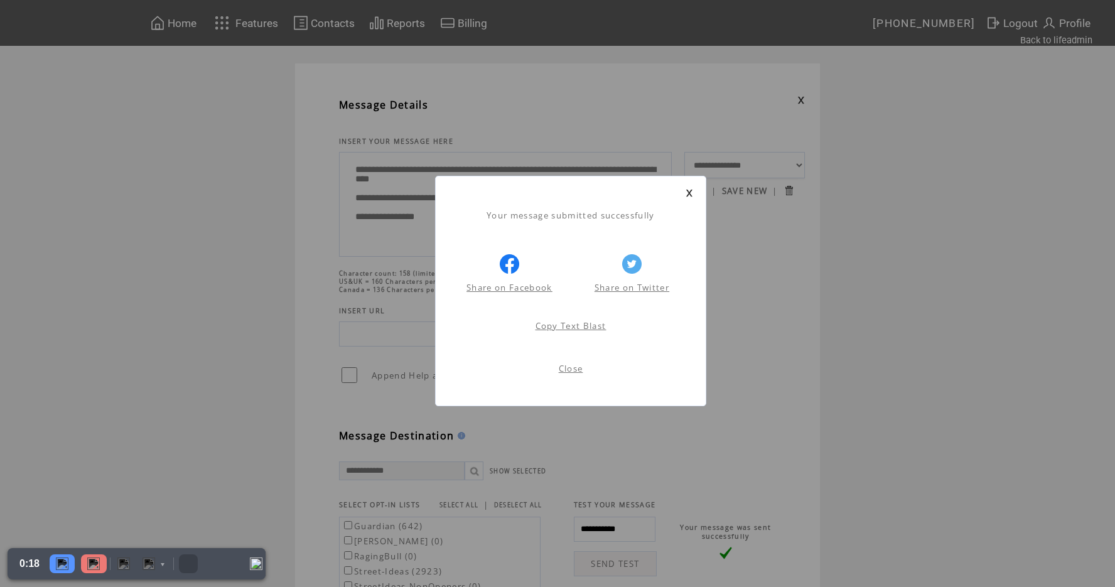
scroll to position [1, 0]
click at [574, 367] on link "Close" at bounding box center [571, 368] width 24 height 11
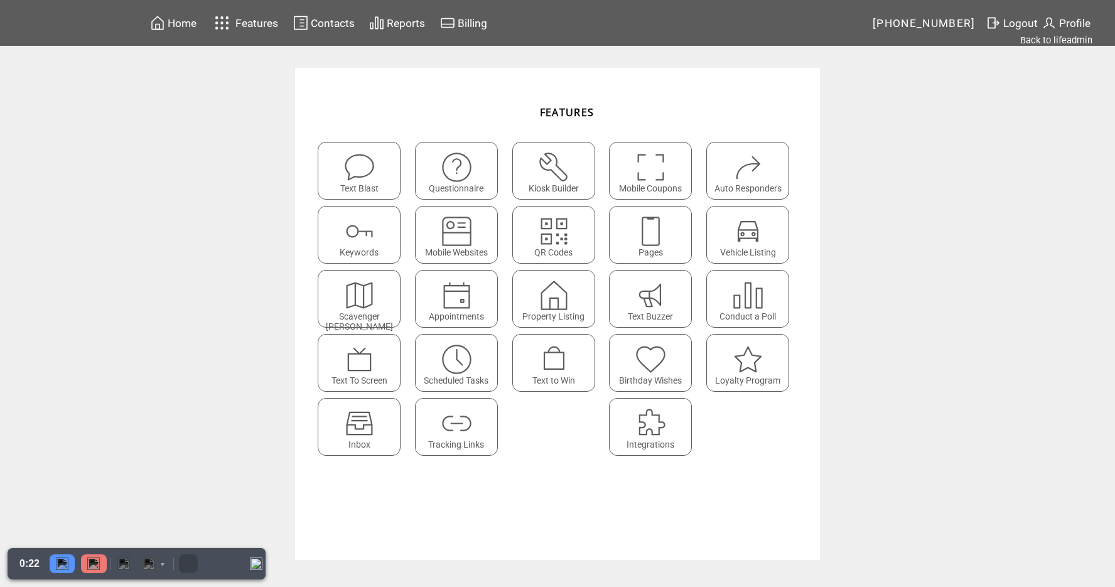
click at [399, 24] on span "Reports" at bounding box center [406, 23] width 38 height 13
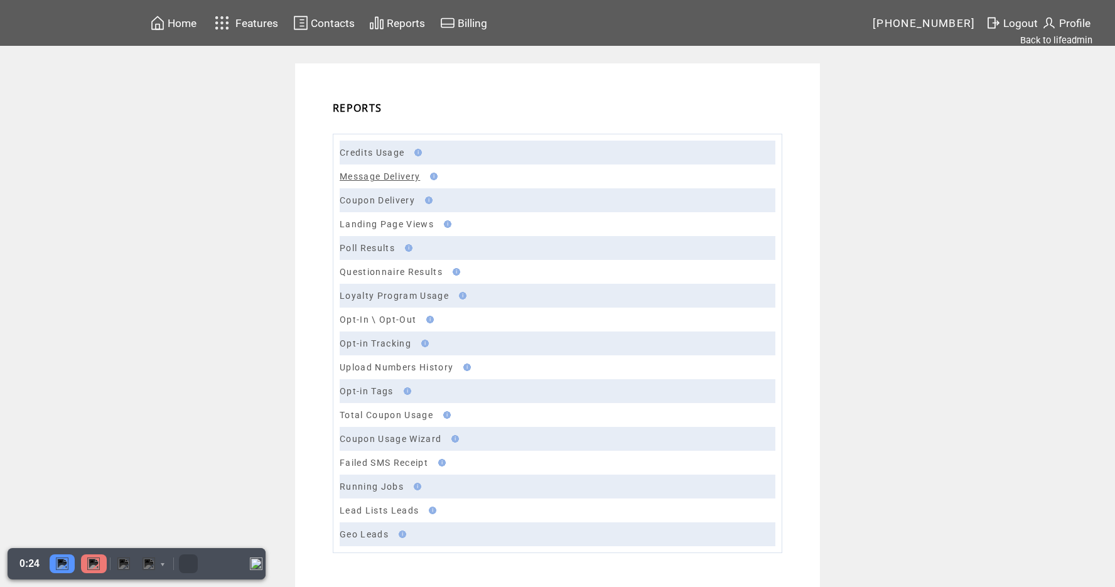
click at [369, 180] on link "Message Delivery" at bounding box center [380, 176] width 80 height 10
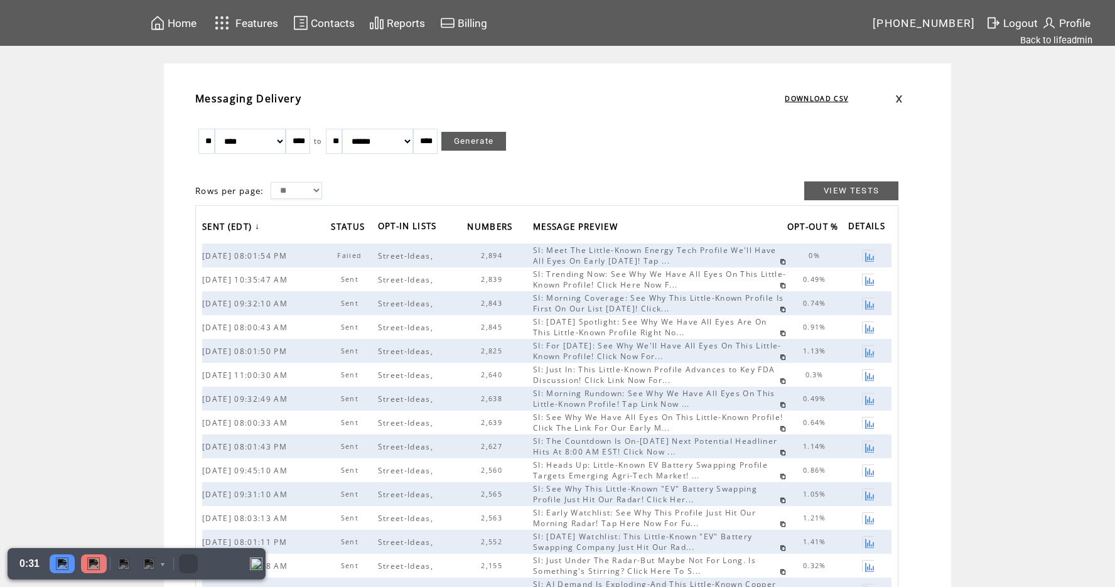
click at [279, 254] on span "[DATE] 08:01:54 PM" at bounding box center [246, 256] width 88 height 11
click at [279, 254] on span "08/11/2025 08:01:54 PM" at bounding box center [246, 256] width 88 height 11
click at [349, 257] on span "Failed" at bounding box center [351, 255] width 28 height 9
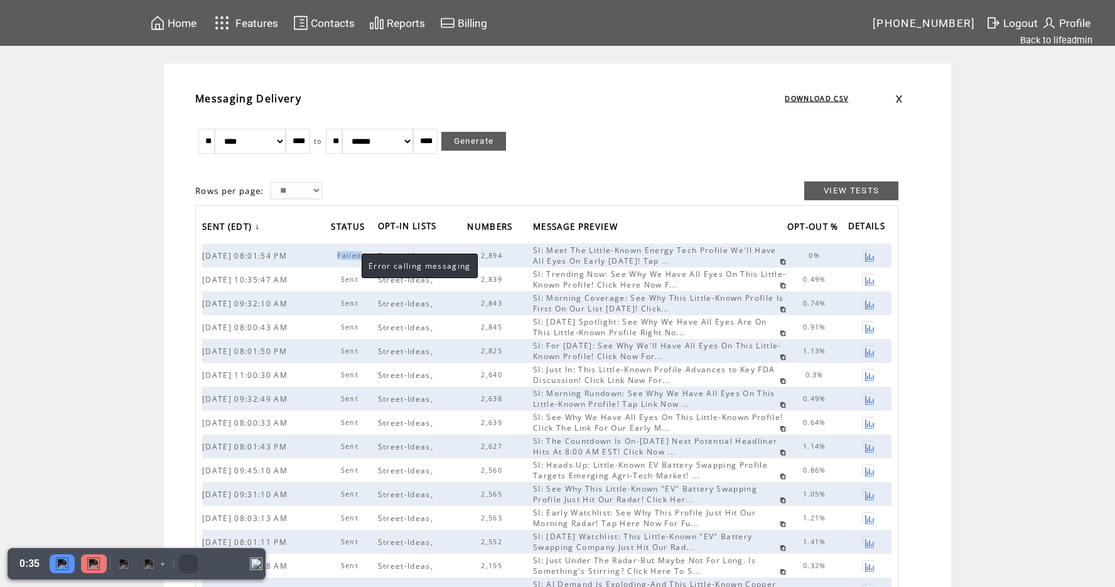
click at [349, 257] on span "Failed" at bounding box center [351, 255] width 28 height 9
click at [344, 255] on span "Failed" at bounding box center [351, 255] width 28 height 9
click at [327, 23] on span "Contacts" at bounding box center [333, 23] width 44 height 13
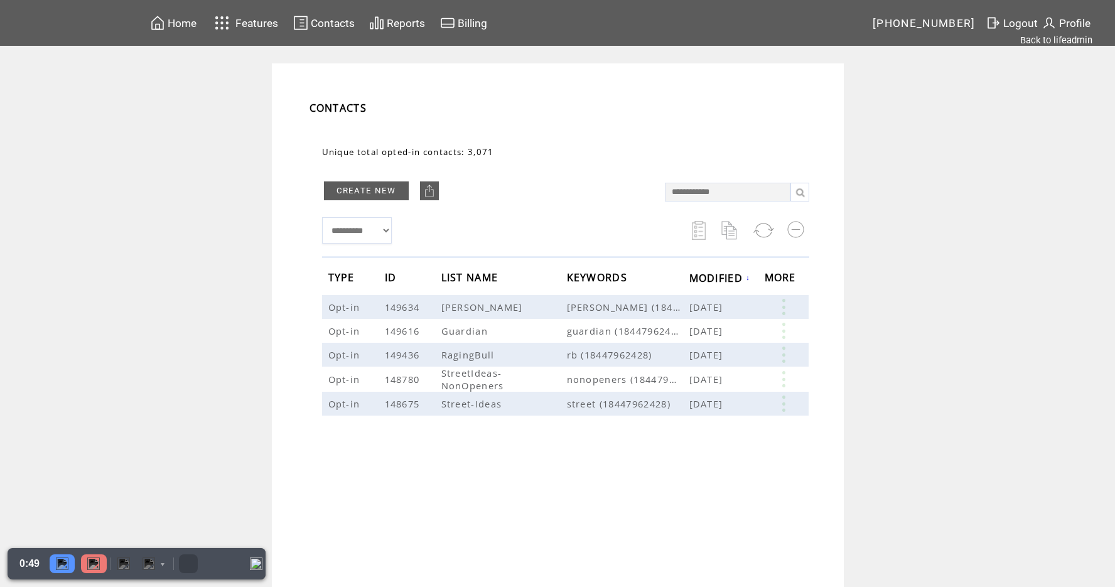
click at [391, 27] on span "Reports" at bounding box center [406, 23] width 38 height 13
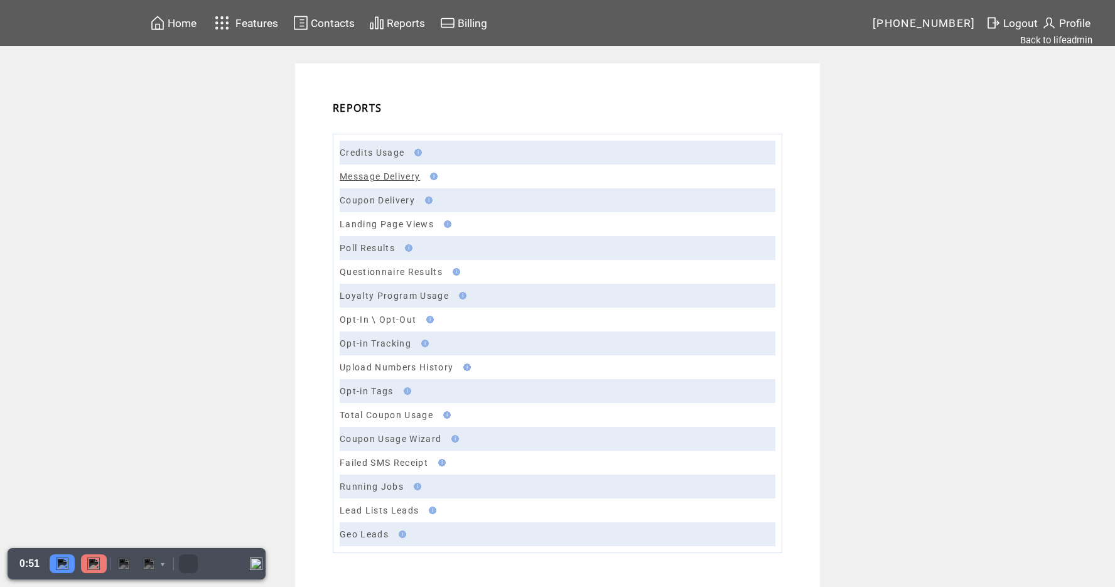
click at [381, 176] on link "Message Delivery" at bounding box center [380, 176] width 80 height 10
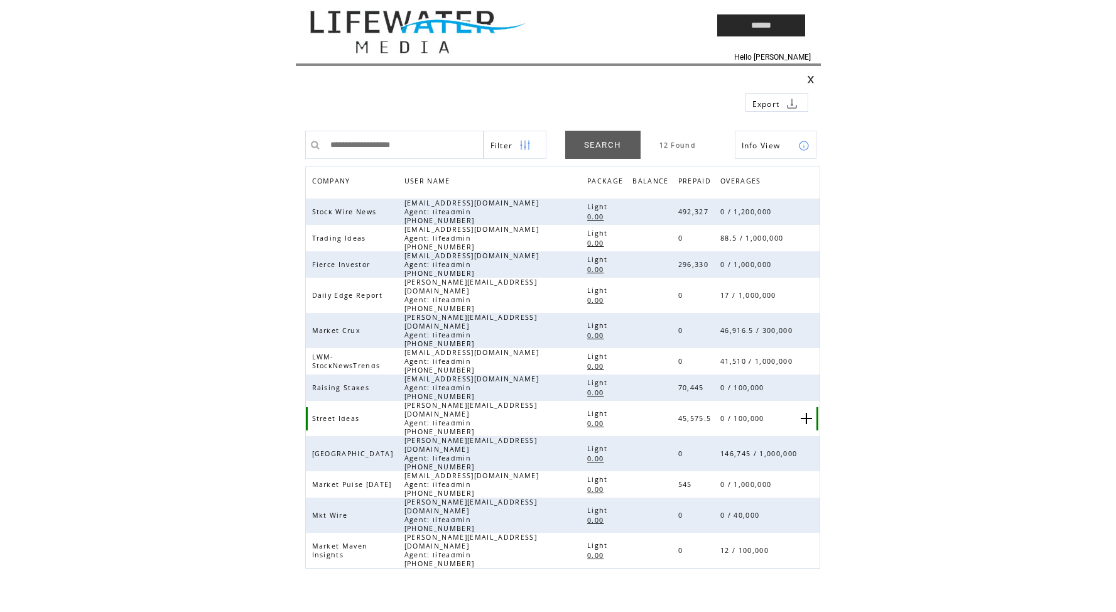
click at [356, 414] on span "Street Ideas" at bounding box center [337, 418] width 51 height 9
click at [416, 37] on td at bounding box center [478, 25] width 364 height 51
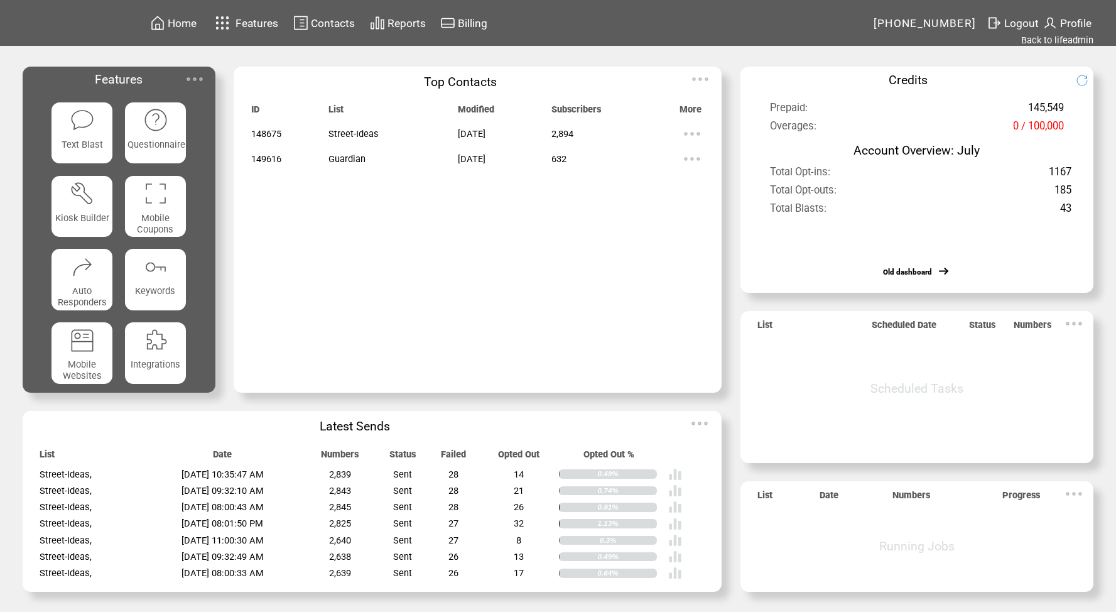
click at [928, 27] on span "[PHONE_NUMBER]" at bounding box center [925, 23] width 103 height 13
click at [928, 27] on span "844-796-2428" at bounding box center [925, 23] width 103 height 13
click at [928, 27] on span "[PHONE_NUMBER]" at bounding box center [925, 23] width 103 height 13
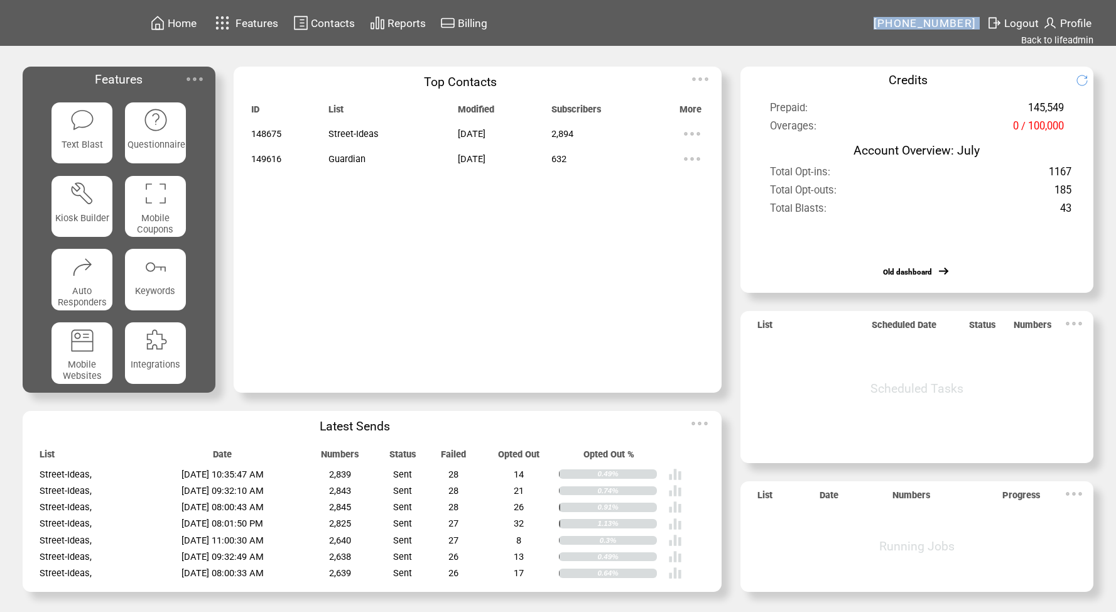
click at [405, 27] on span "Reports" at bounding box center [406, 23] width 38 height 13
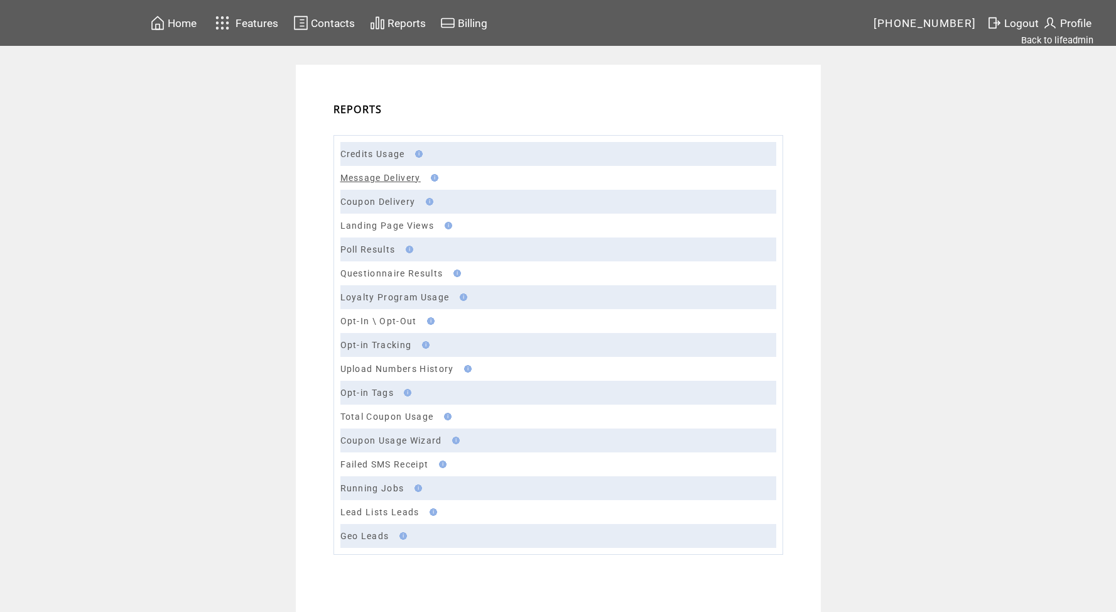
click at [382, 173] on link "Message Delivery" at bounding box center [380, 178] width 80 height 10
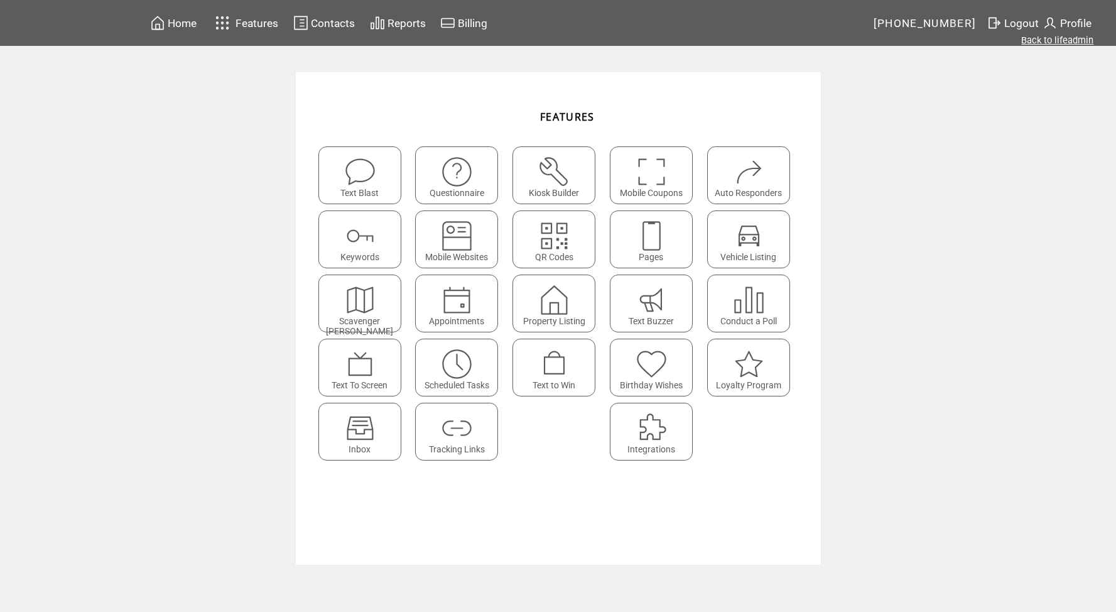
click at [1044, 40] on link "Back to lifeadmin" at bounding box center [1057, 40] width 72 height 11
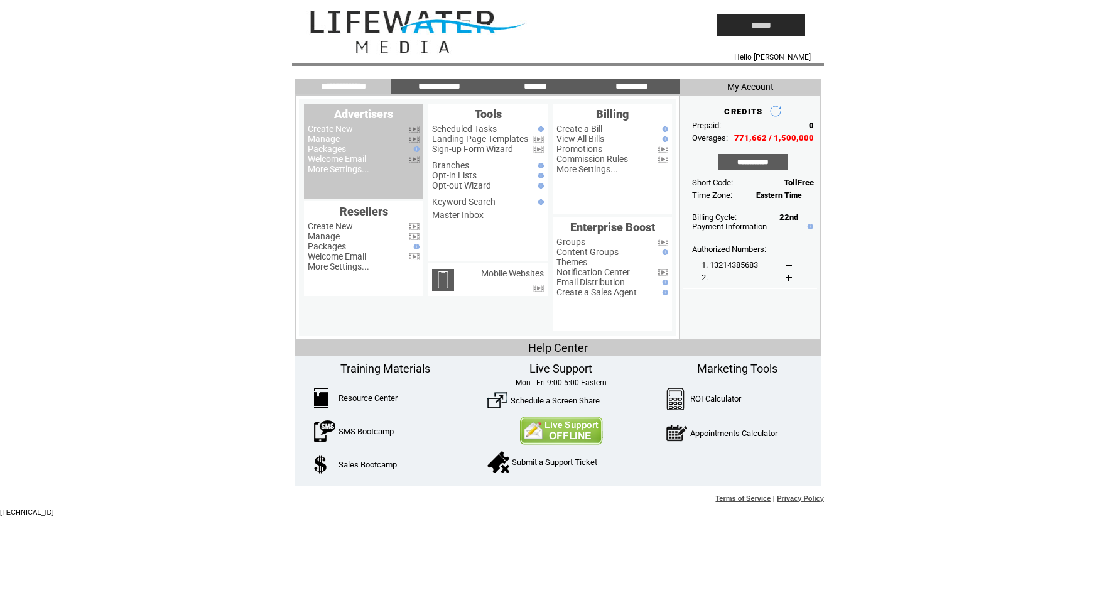
click at [322, 140] on link "Manage" at bounding box center [324, 139] width 32 height 10
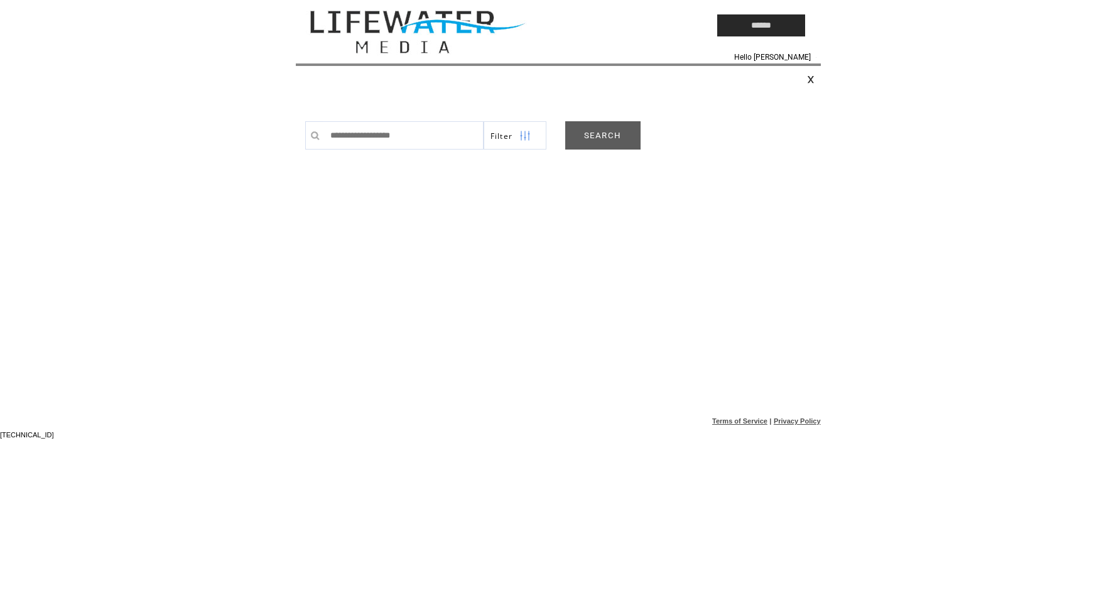
click at [607, 131] on link "SEARCH" at bounding box center [602, 135] width 75 height 28
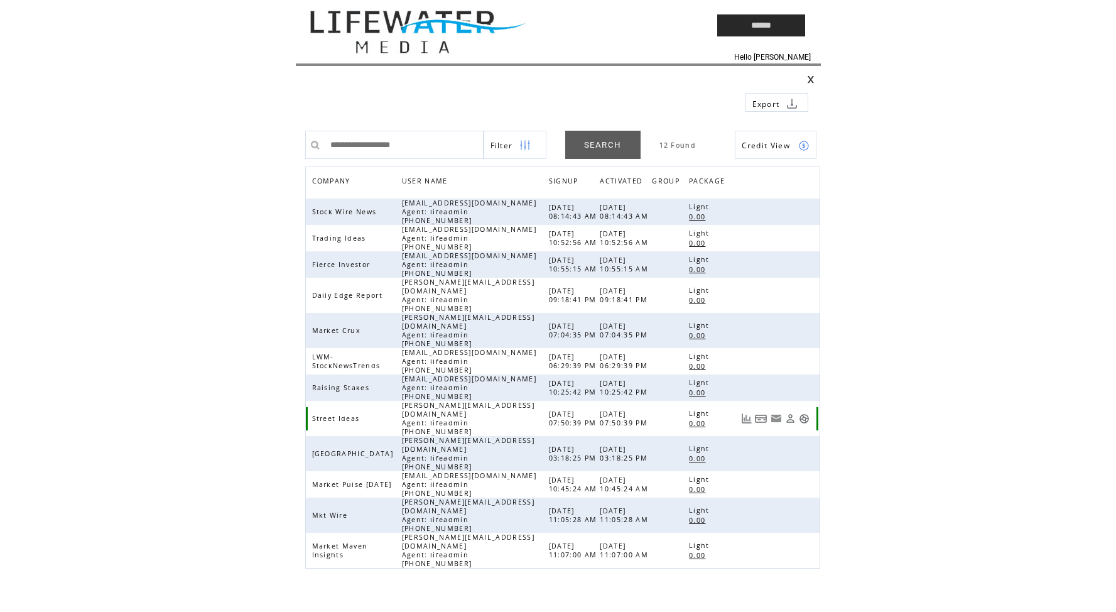
click at [806, 413] on link at bounding box center [804, 418] width 11 height 11
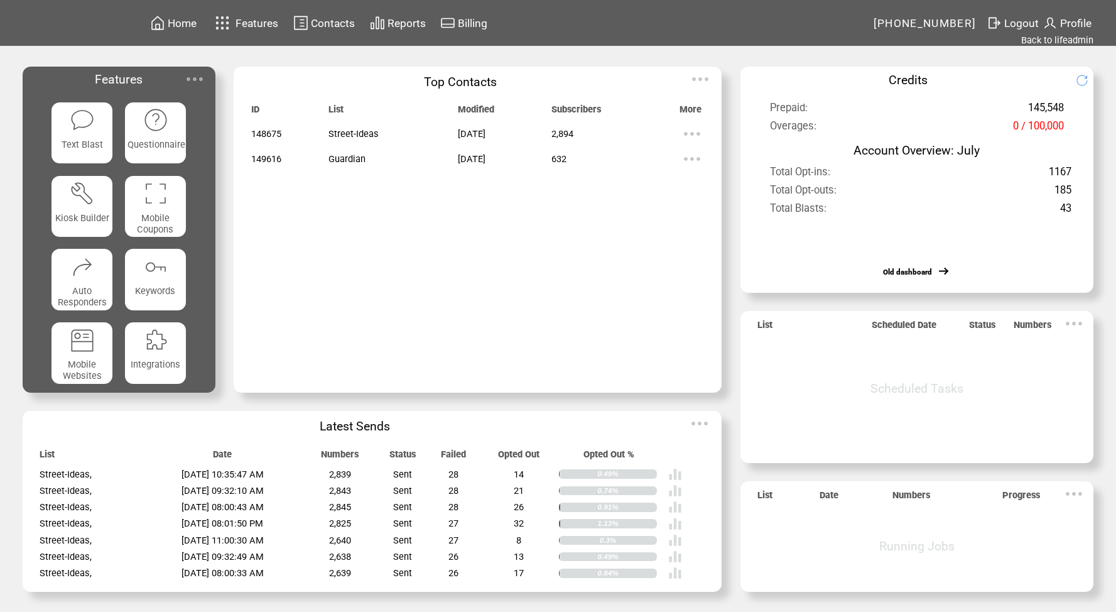
click at [340, 18] on span "Contacts" at bounding box center [333, 23] width 44 height 13
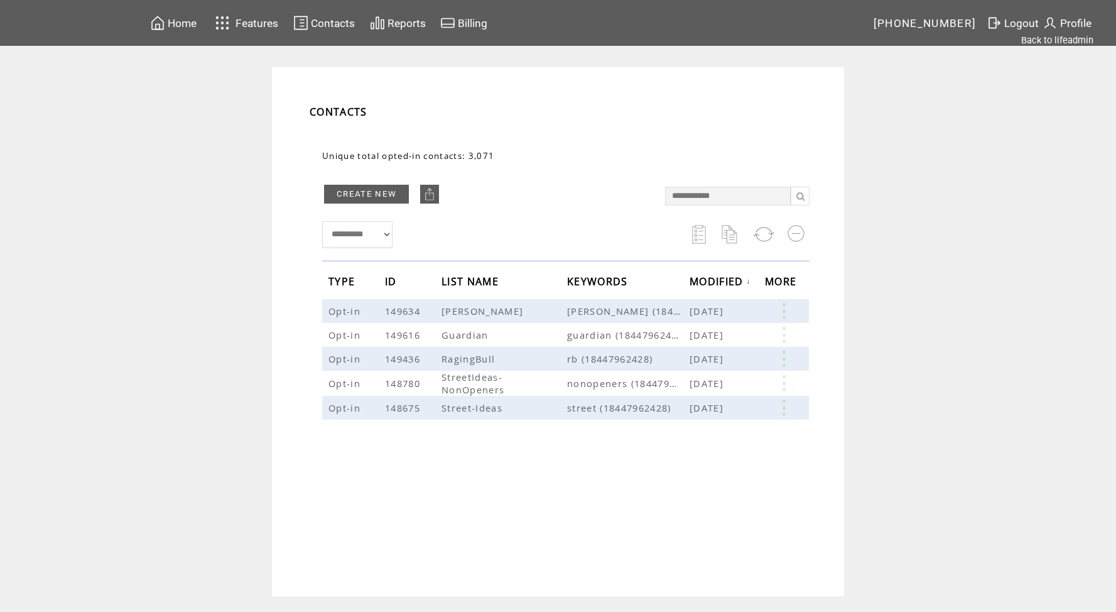
click at [408, 16] on td "Reports" at bounding box center [407, 22] width 40 height 17
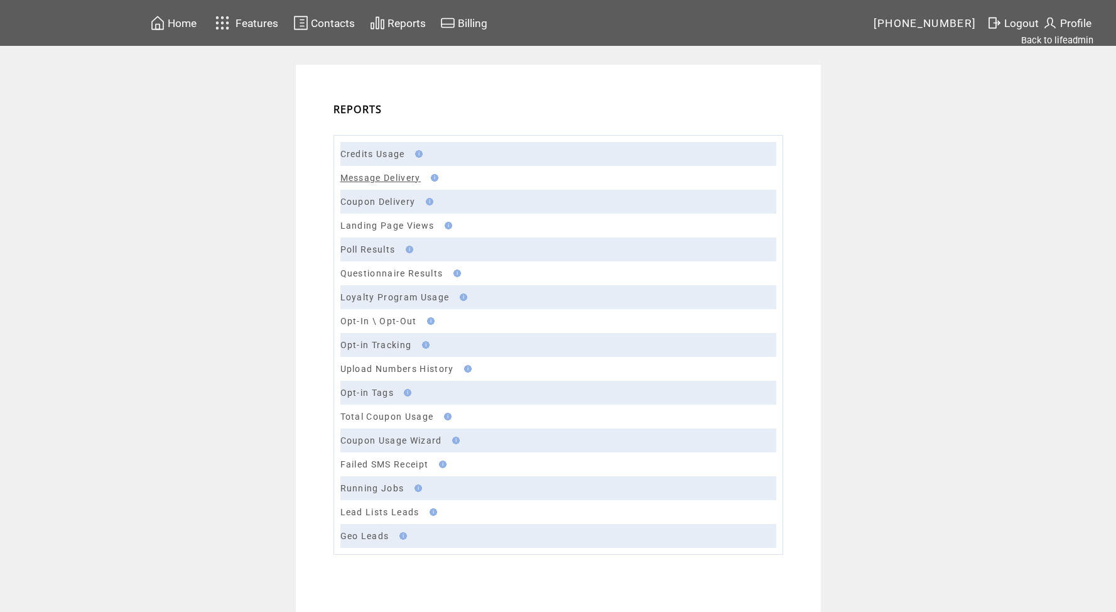
click at [405, 174] on link "Message Delivery" at bounding box center [380, 178] width 80 height 10
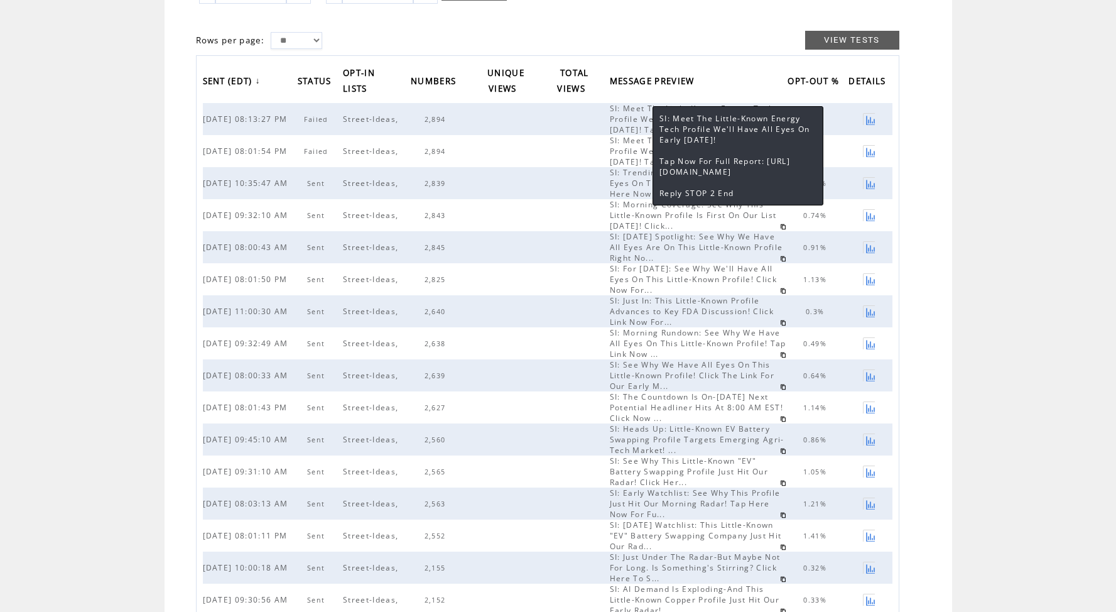
scroll to position [203, 0]
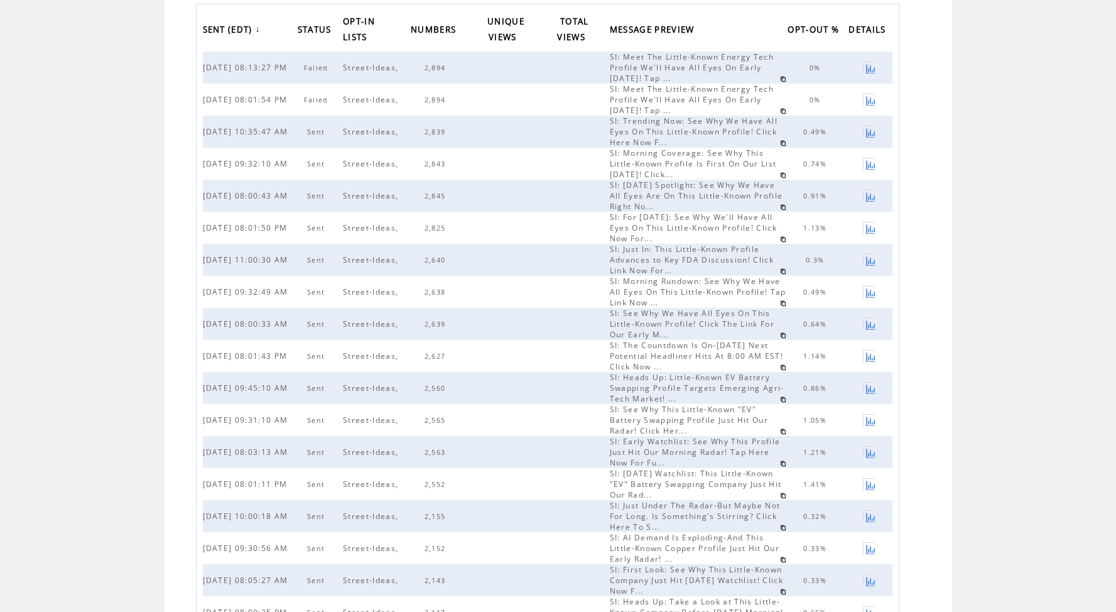
click at [630, 196] on span "SI: [DATE] Spotlight: See Why We Have All Eyes Are On This Little-Known Profile…" at bounding box center [696, 196] width 173 height 32
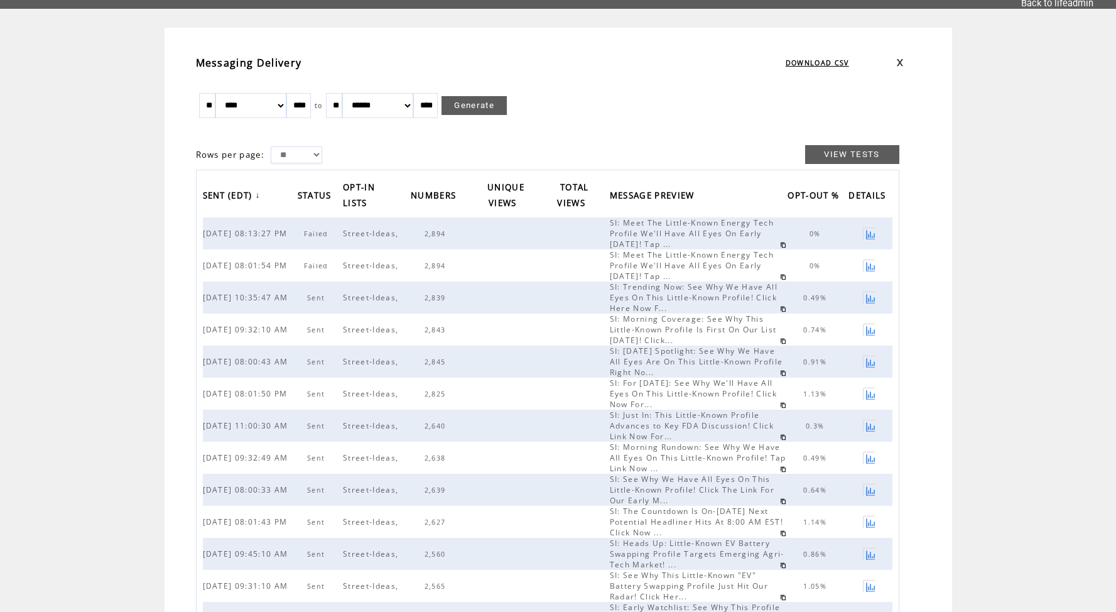
scroll to position [0, 0]
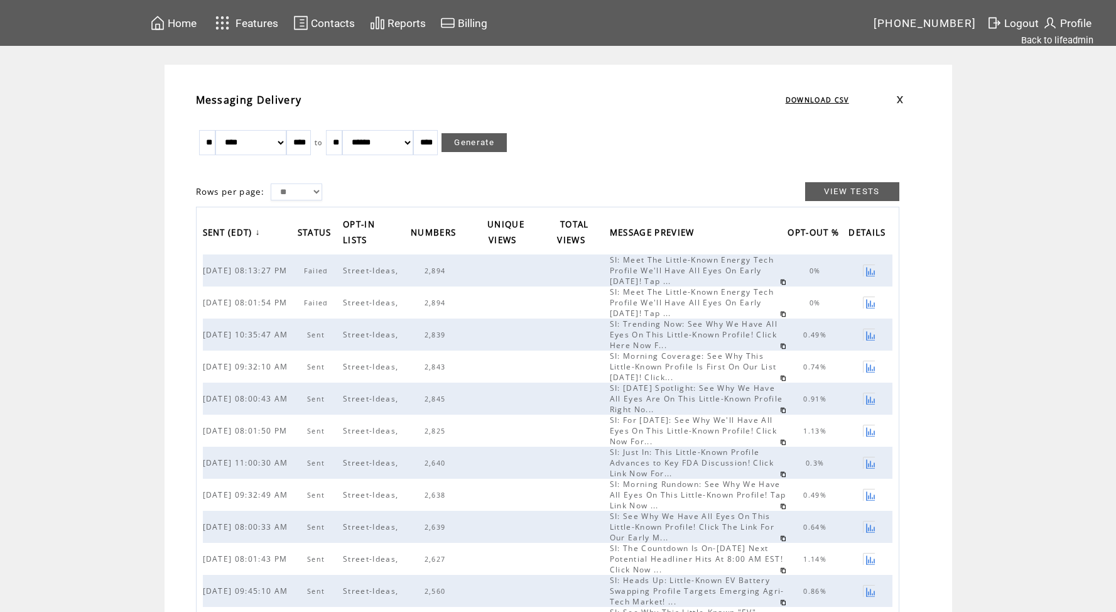
click at [315, 35] on td "Home Features Contacts Reports Billing" at bounding box center [510, 23] width 725 height 46
click at [315, 19] on span "Contacts" at bounding box center [333, 23] width 44 height 13
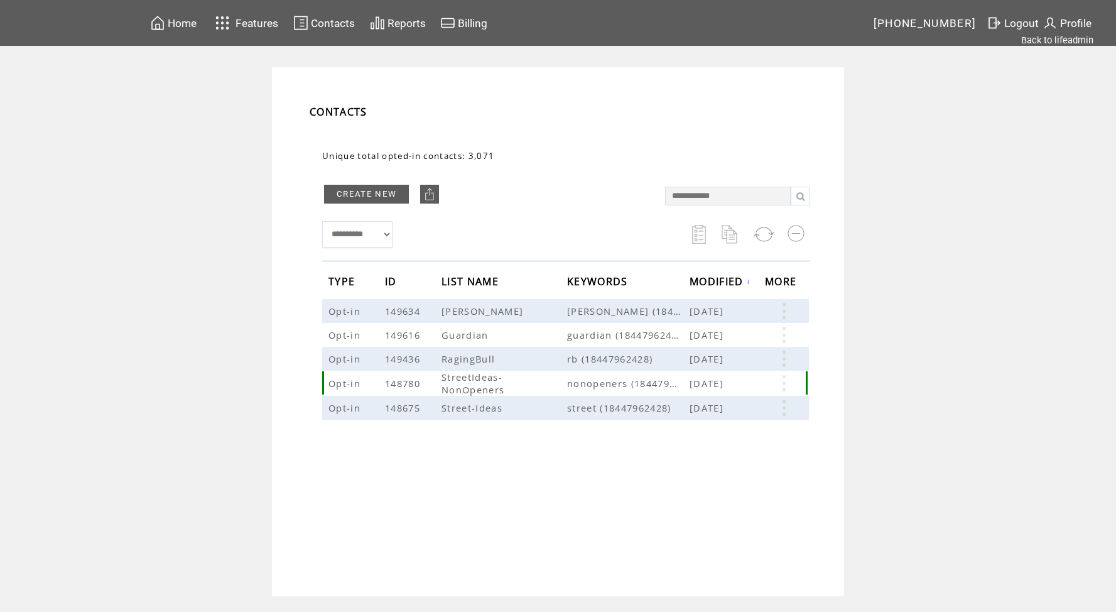
click at [784, 382] on link at bounding box center [784, 383] width 38 height 16
click at [784, 409] on link at bounding box center [784, 407] width 38 height 16
click at [411, 23] on span "Reports" at bounding box center [406, 23] width 38 height 13
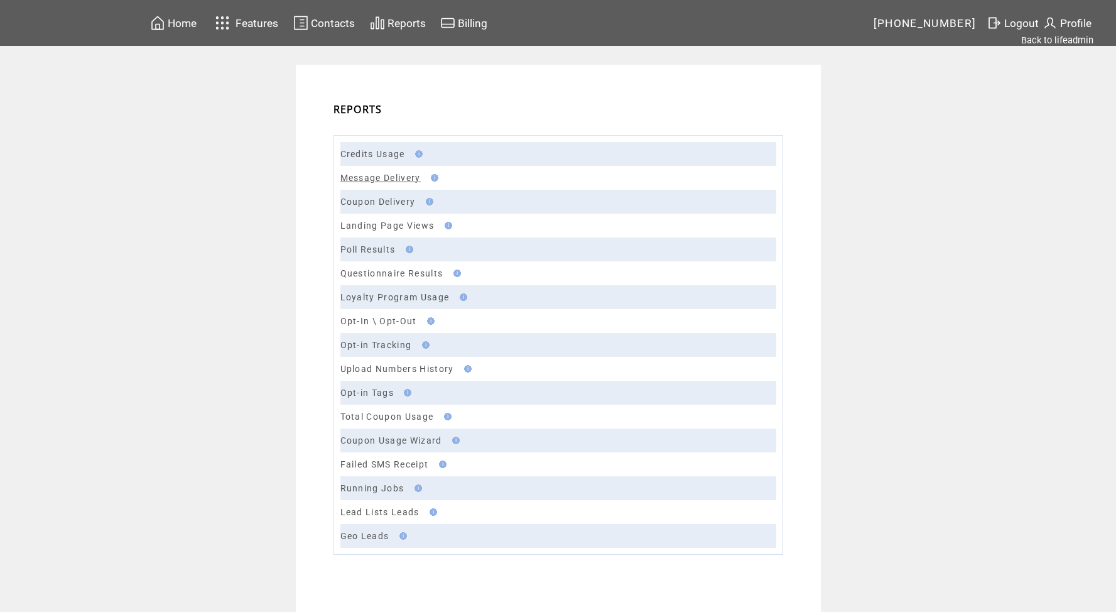
click at [404, 178] on link "Message Delivery" at bounding box center [380, 178] width 80 height 10
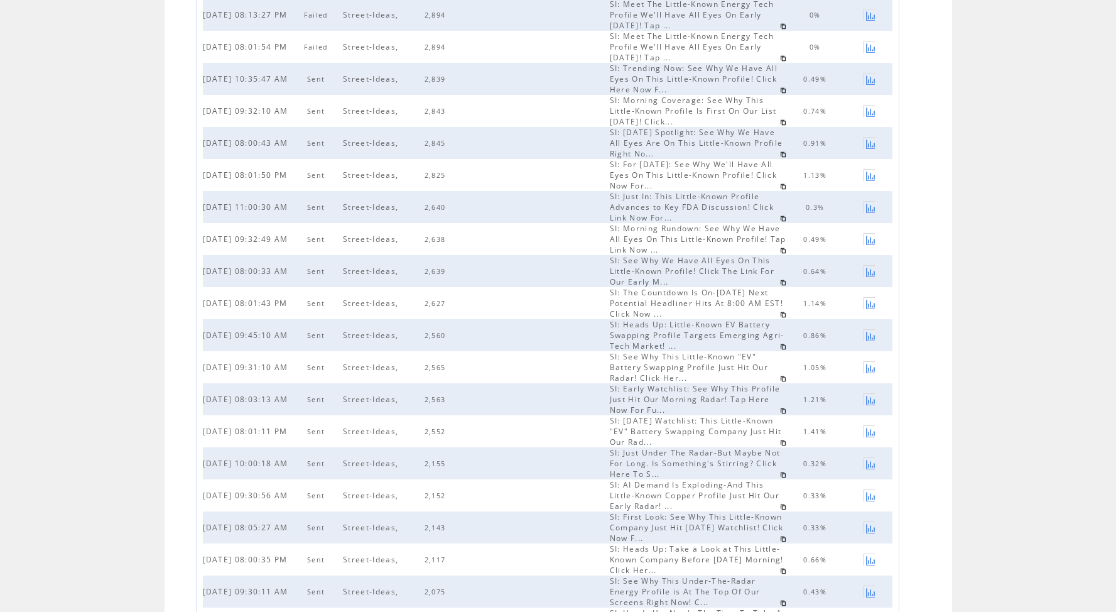
scroll to position [339, 0]
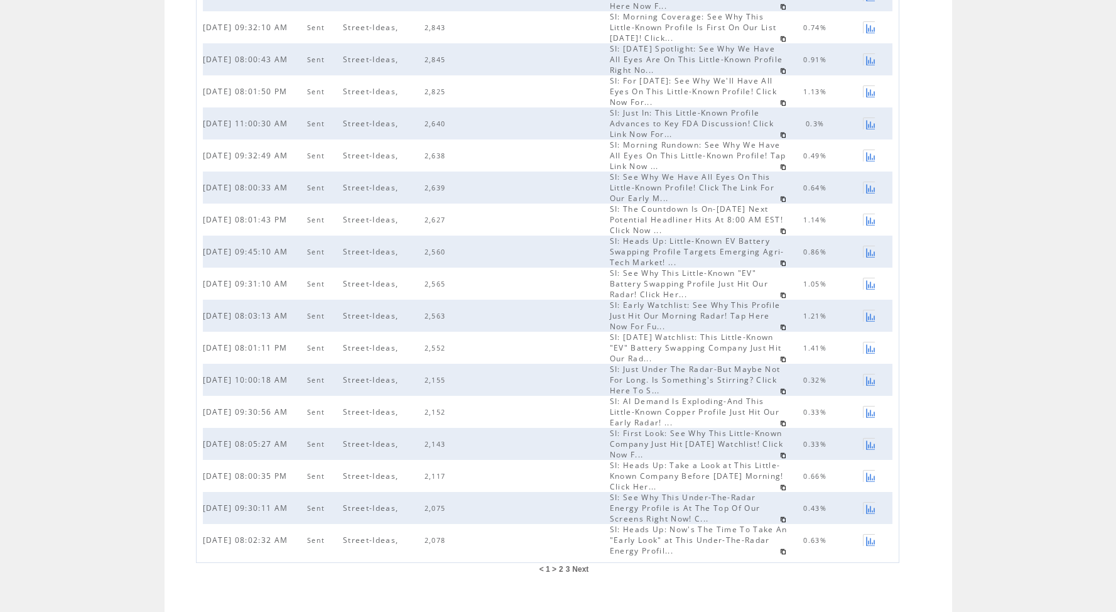
click at [562, 565] on span "2" at bounding box center [561, 569] width 4 height 9
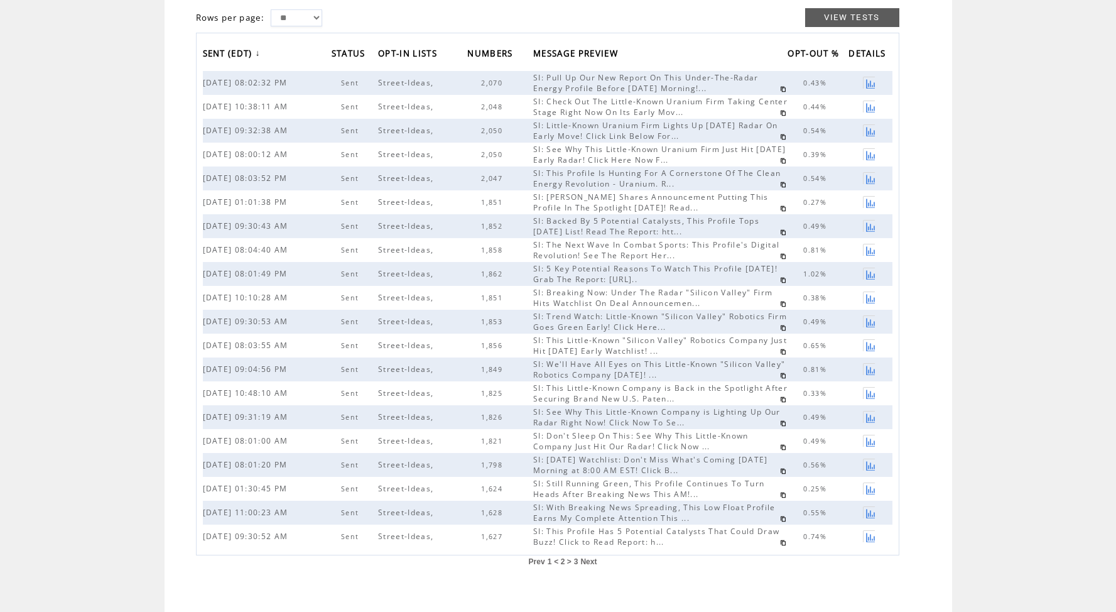
scroll to position [185, 0]
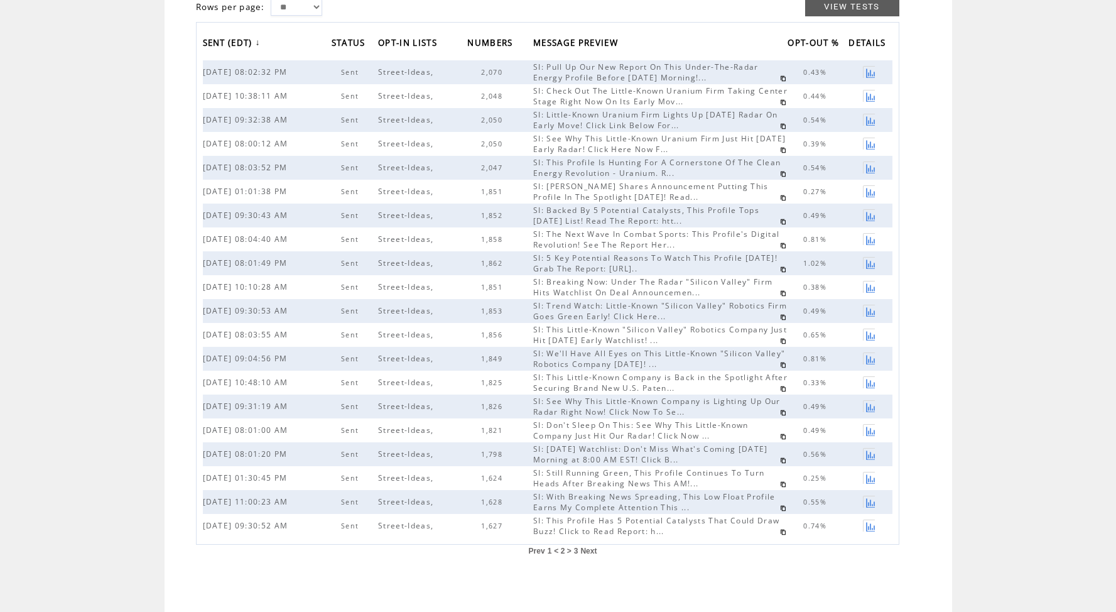
click at [576, 552] on span "3" at bounding box center [576, 550] width 4 height 9
